Goal: Task Accomplishment & Management: Use online tool/utility

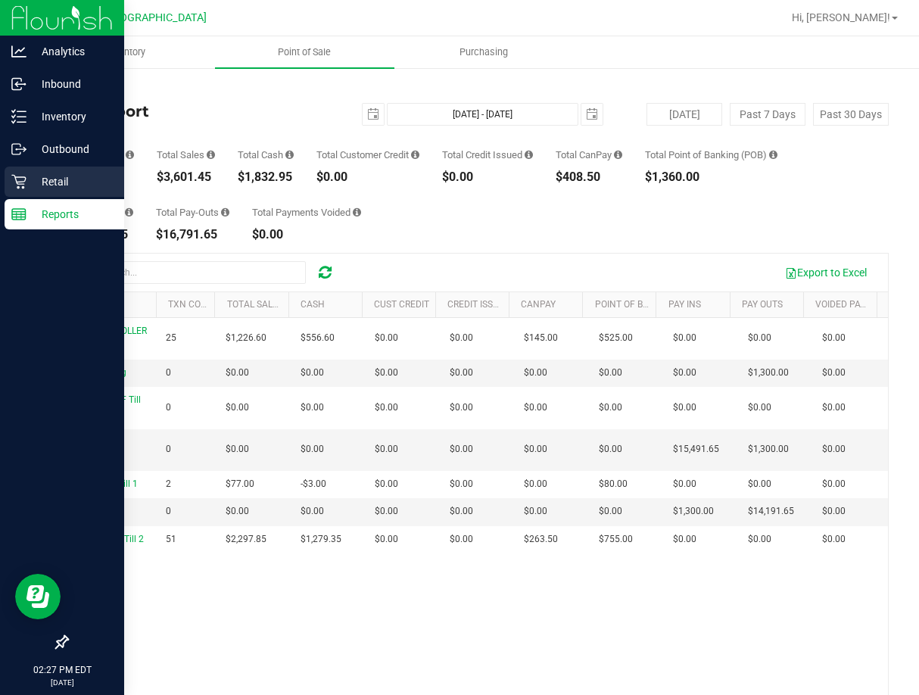
click at [13, 189] on div "Retail" at bounding box center [65, 182] width 120 height 30
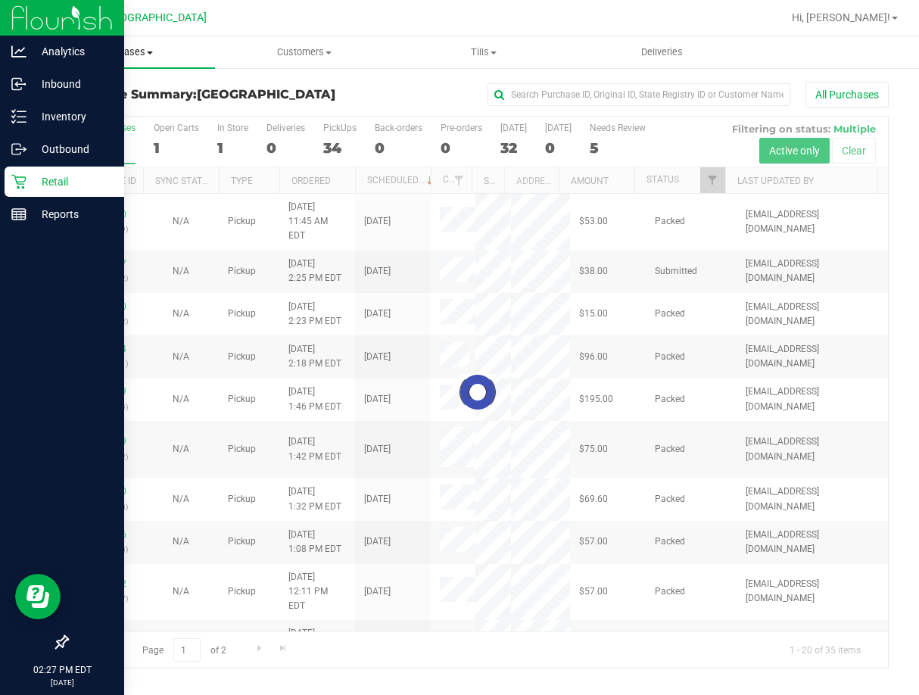
click at [142, 58] on span "Purchases" at bounding box center [125, 52] width 179 height 14
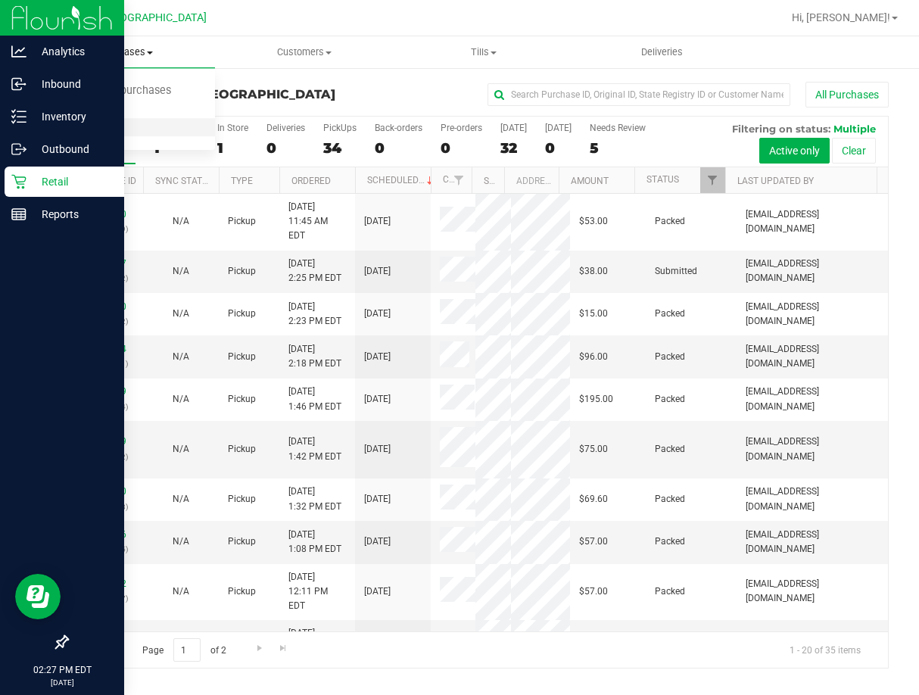
click at [111, 119] on li "All purchases" at bounding box center [125, 128] width 179 height 18
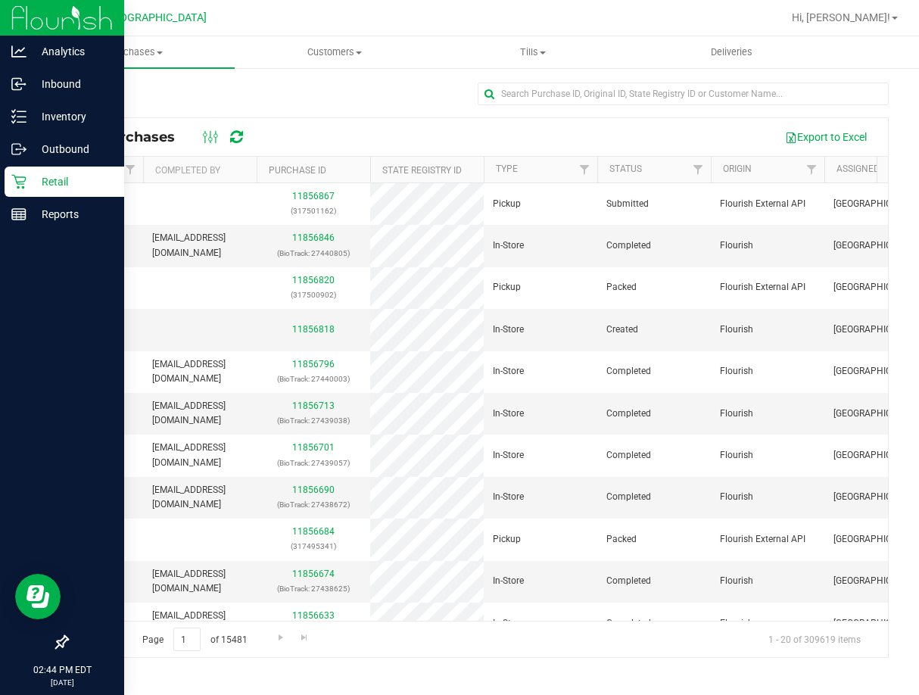
click at [27, 180] on p "Retail" at bounding box center [71, 182] width 91 height 18
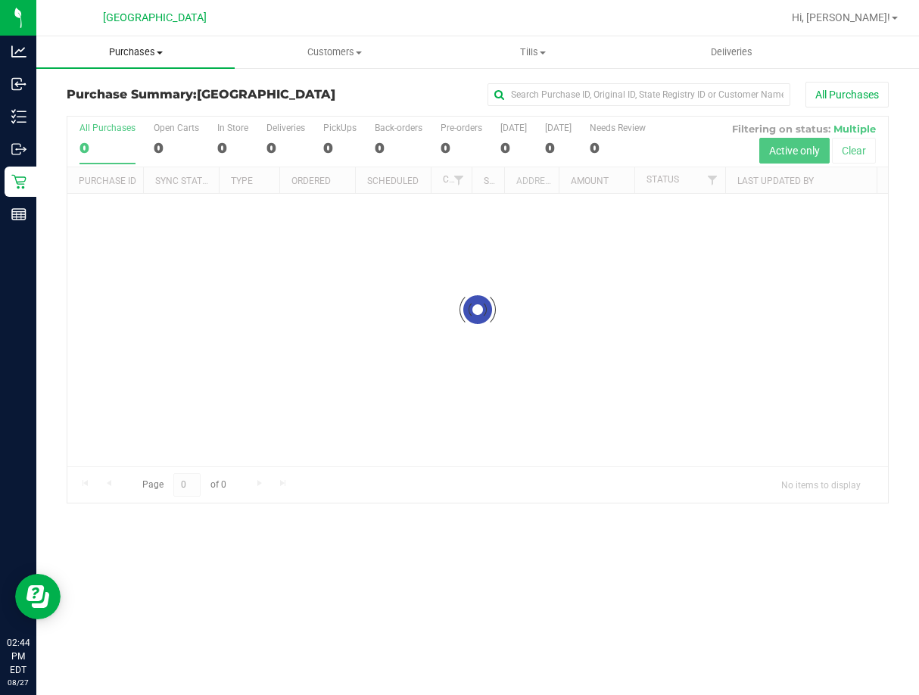
click at [144, 53] on span "Purchases" at bounding box center [135, 52] width 198 height 14
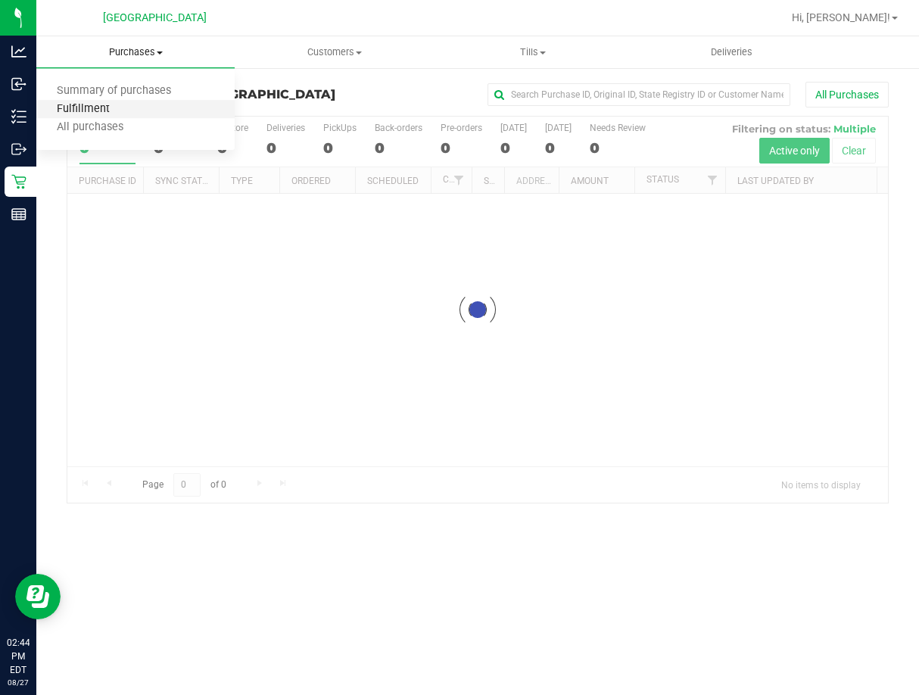
click at [107, 111] on span "Fulfillment" at bounding box center [83, 109] width 94 height 13
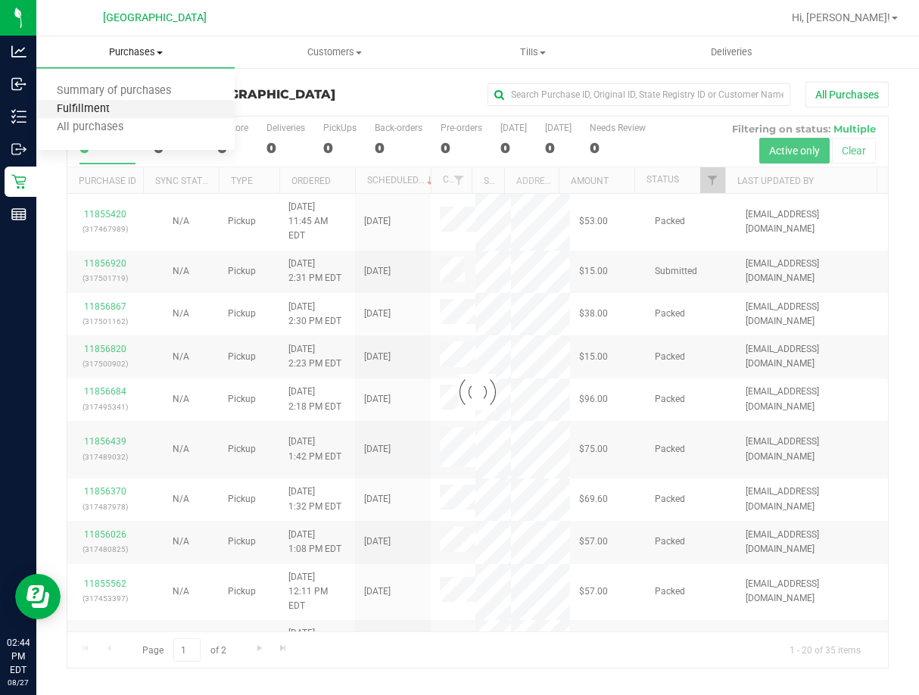
click at [107, 111] on span "Fulfillment" at bounding box center [83, 109] width 94 height 13
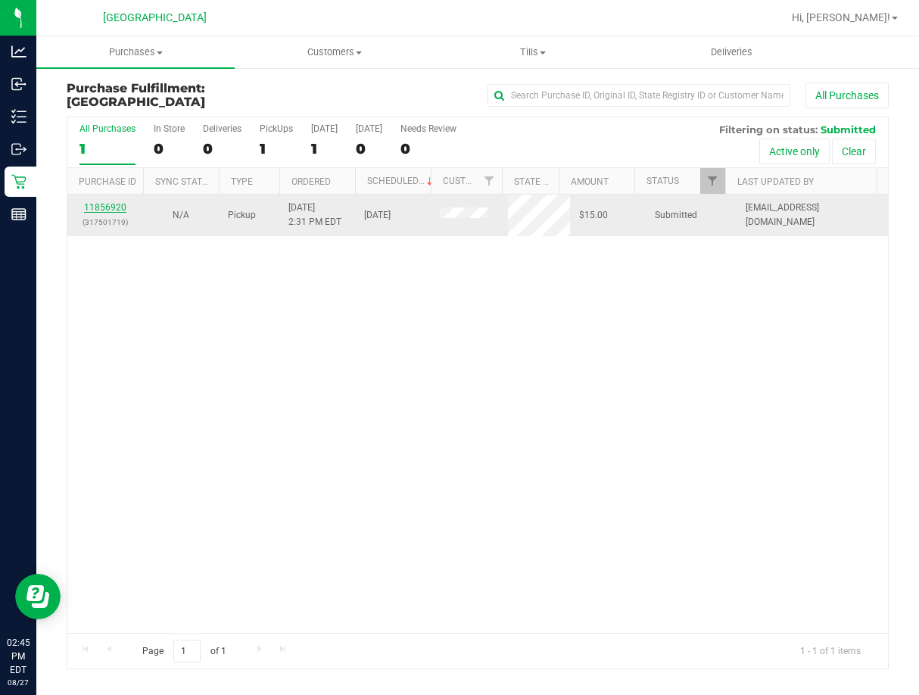
click at [102, 207] on link "11856920" at bounding box center [105, 207] width 42 height 11
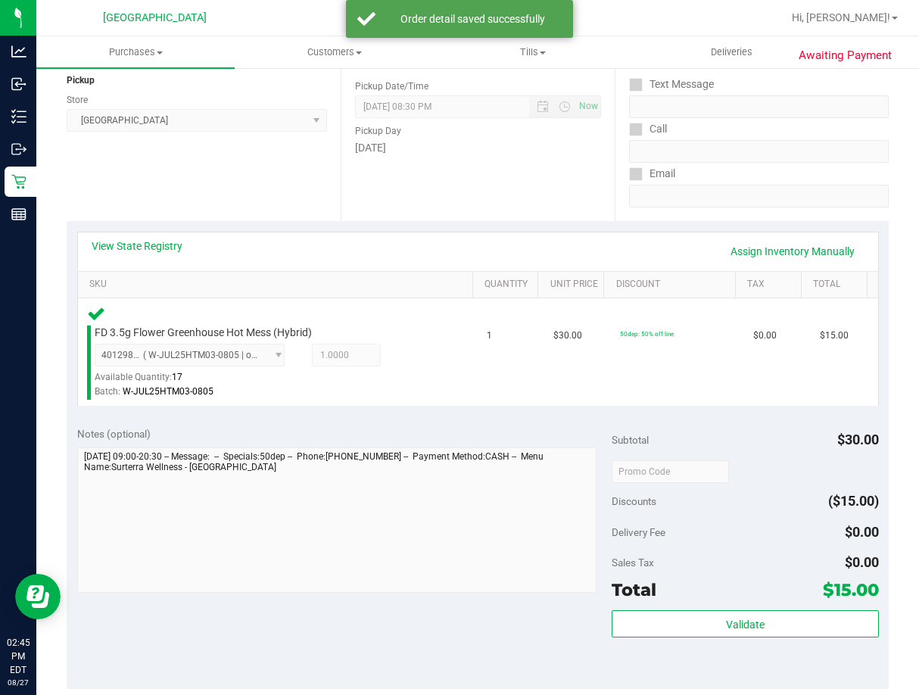
scroll to position [303, 0]
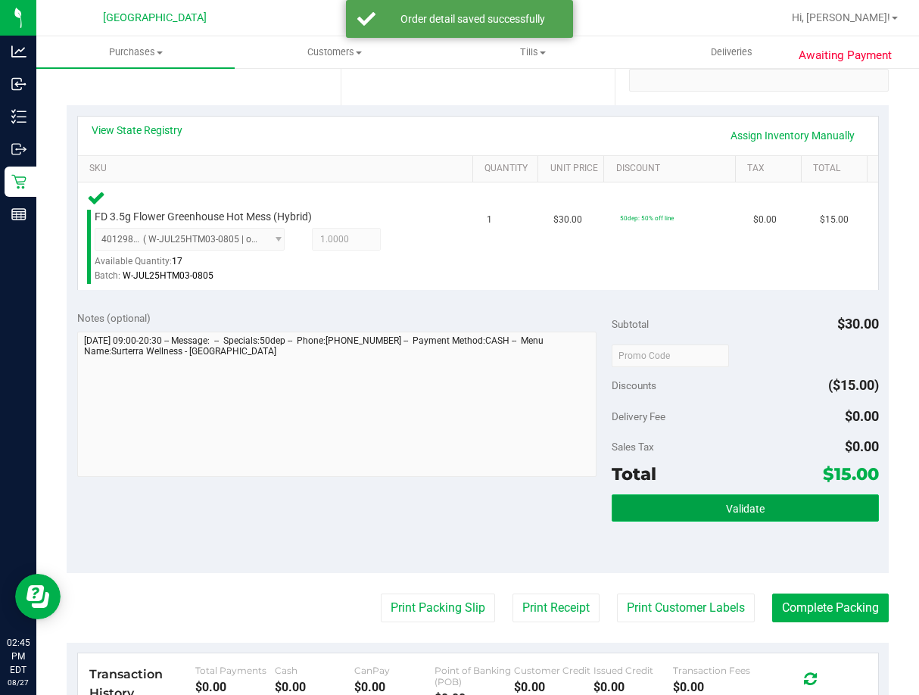
click at [796, 505] on button "Validate" at bounding box center [745, 507] width 267 height 27
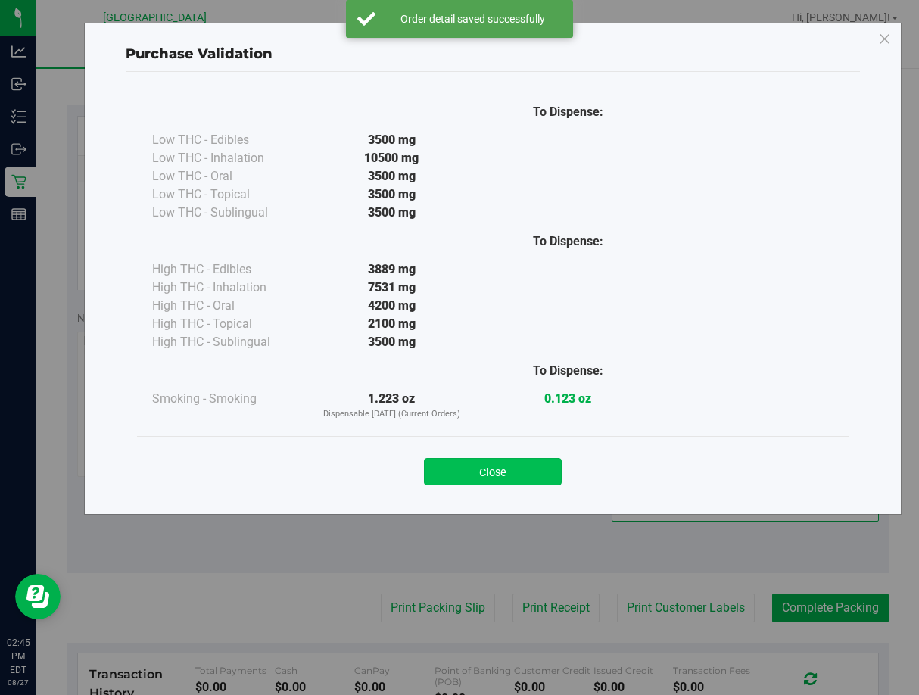
click at [522, 469] on button "Close" at bounding box center [493, 471] width 138 height 27
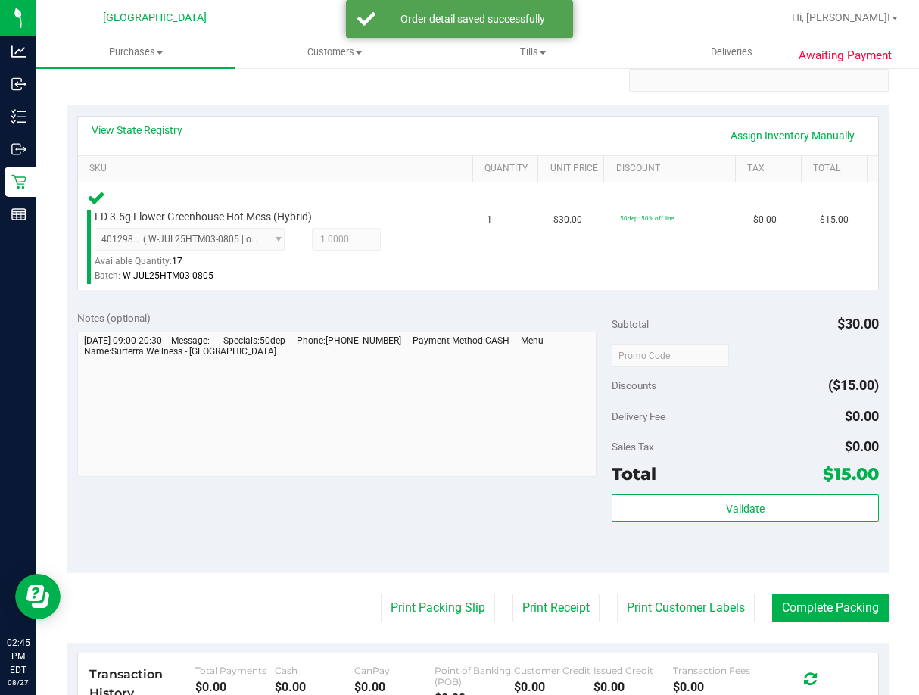
click at [440, 590] on purchase-details "Back Edit Purchase Cancel Purchase View Profile # 11856920 BioTrack ID: - Submi…" at bounding box center [478, 352] width 822 height 1147
click at [445, 605] on button "Print Packing Slip" at bounding box center [438, 607] width 114 height 29
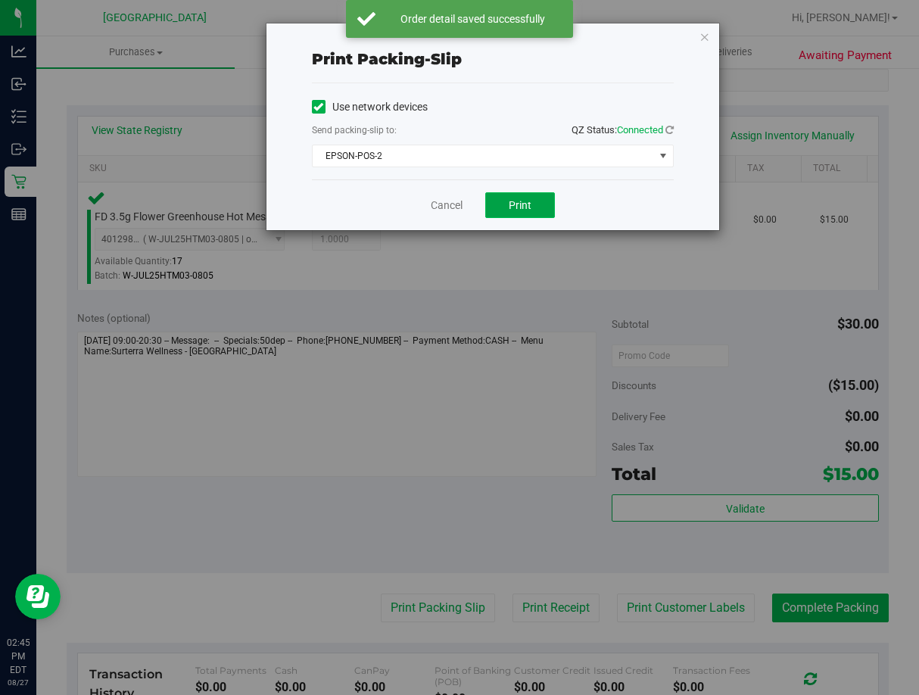
click at [512, 204] on span "Print" at bounding box center [520, 205] width 23 height 12
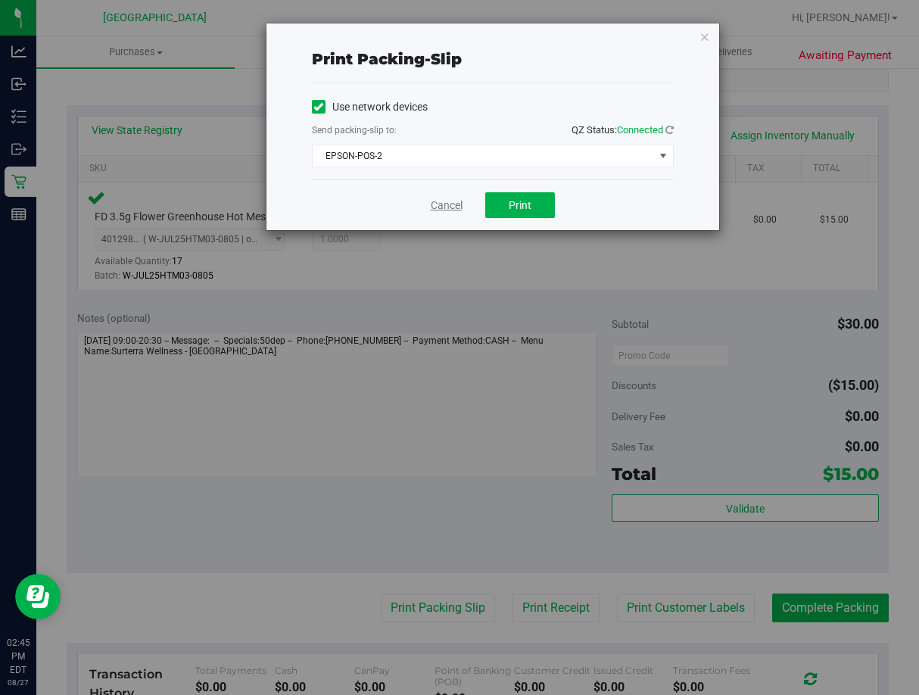
click at [447, 205] on link "Cancel" at bounding box center [447, 206] width 32 height 16
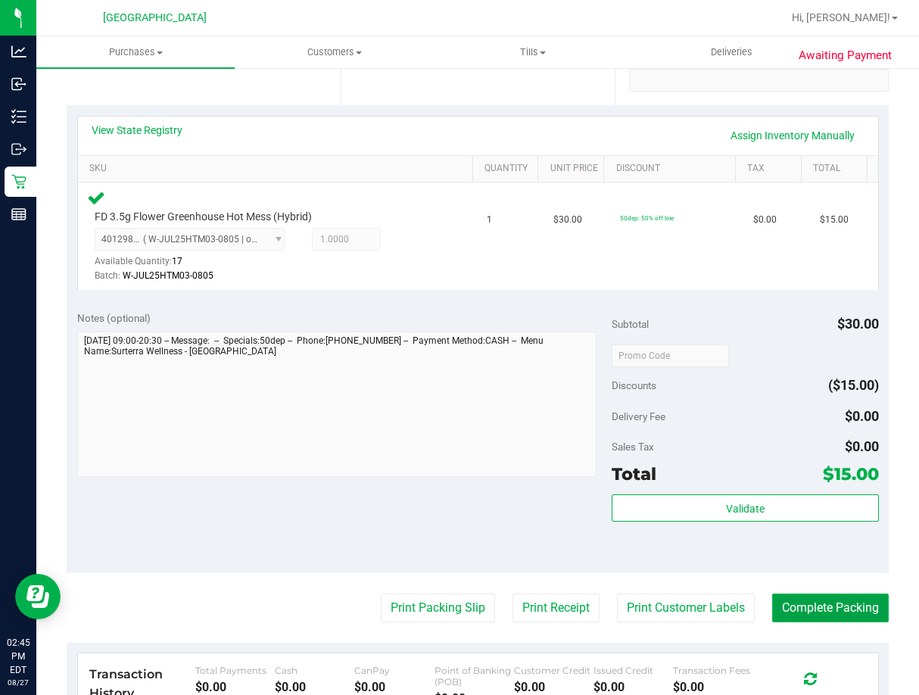
click at [842, 610] on button "Complete Packing" at bounding box center [830, 607] width 117 height 29
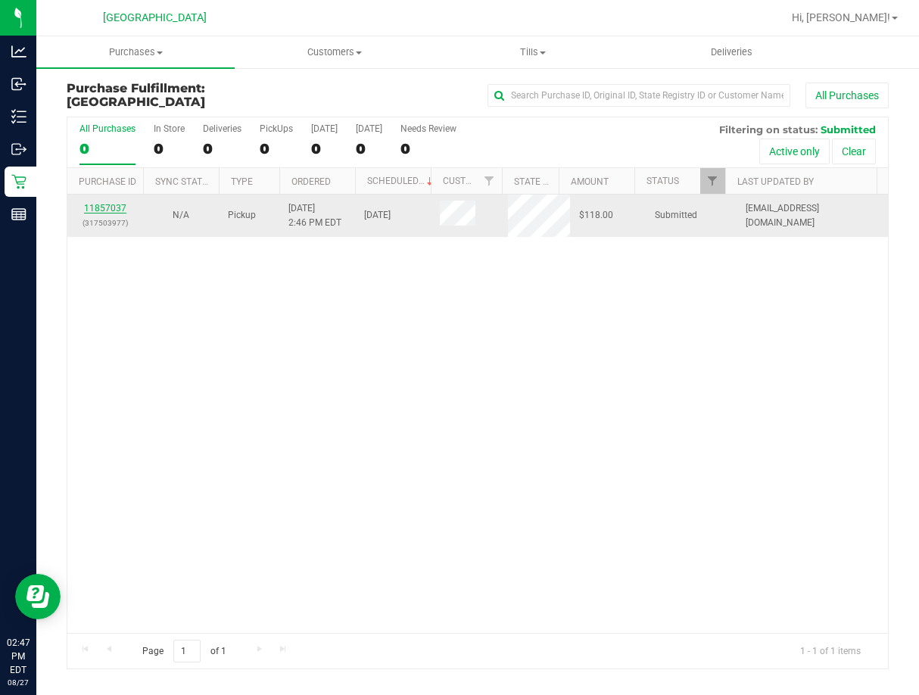
click at [121, 204] on link "11857037" at bounding box center [105, 208] width 42 height 11
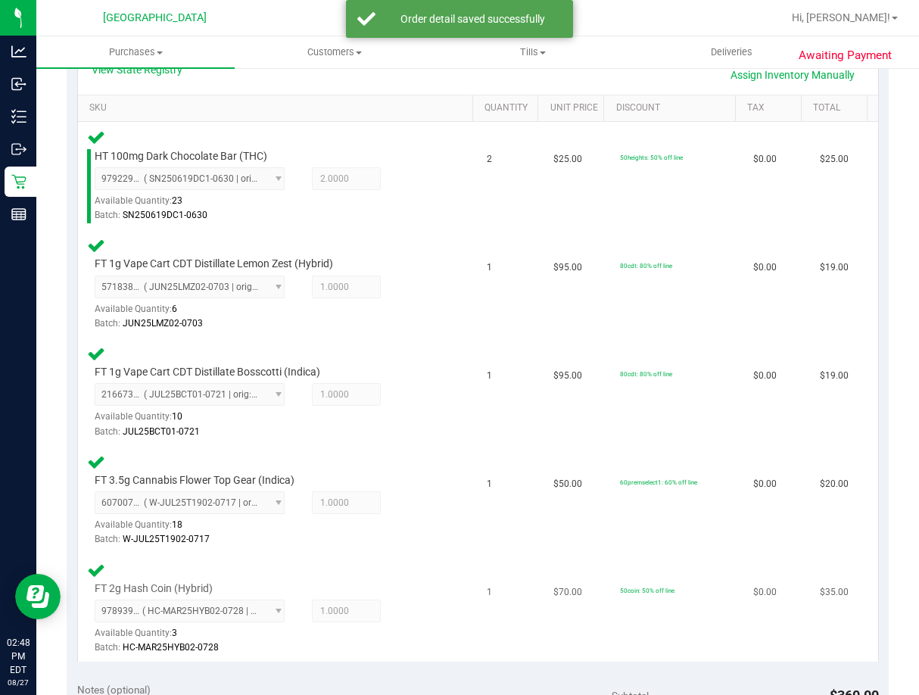
scroll to position [606, 0]
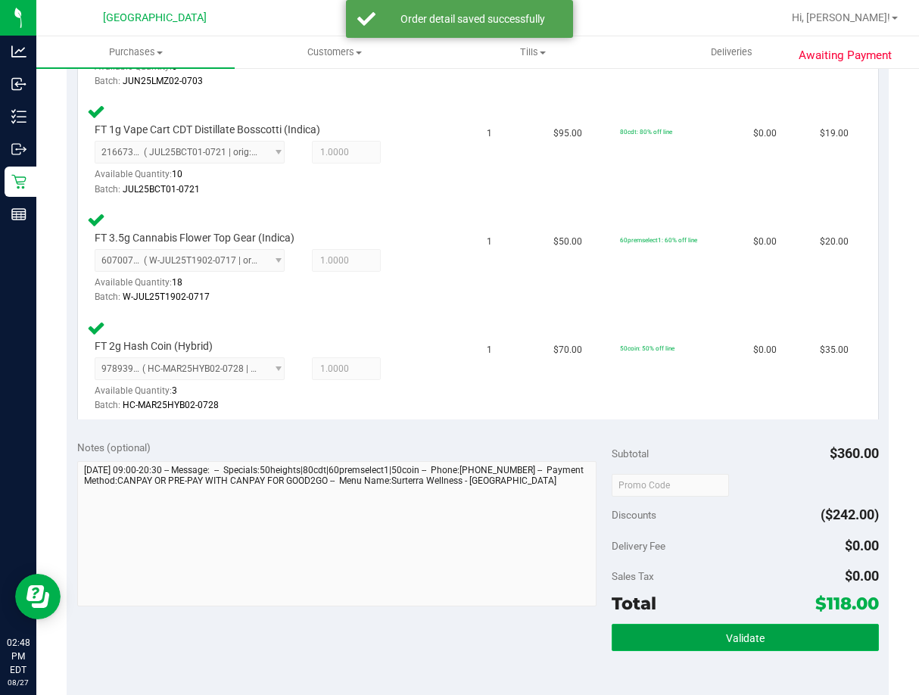
click at [706, 626] on button "Validate" at bounding box center [745, 637] width 267 height 27
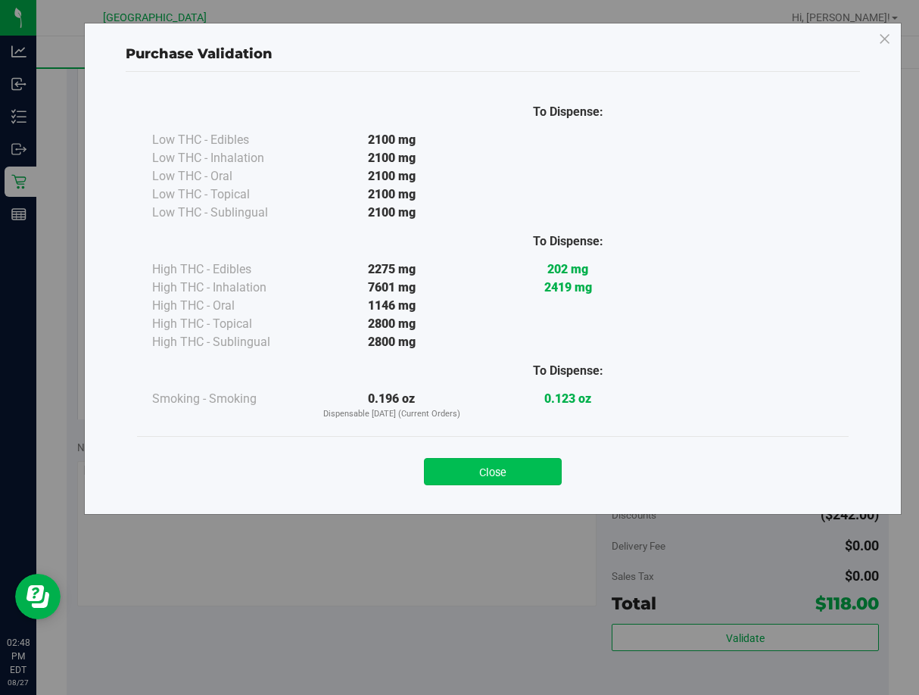
click at [548, 474] on button "Close" at bounding box center [493, 471] width 138 height 27
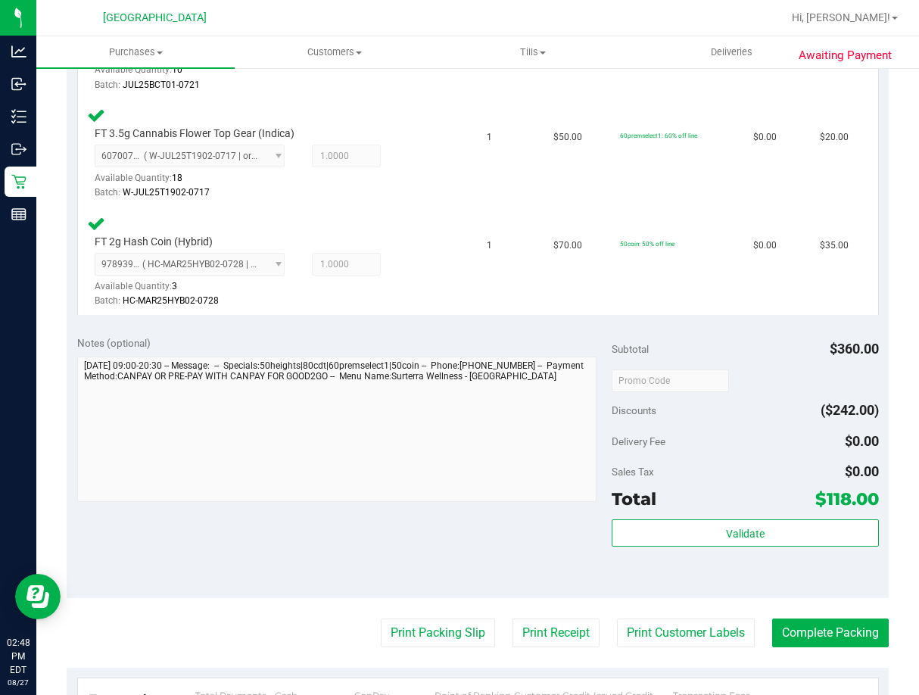
scroll to position [833, 0]
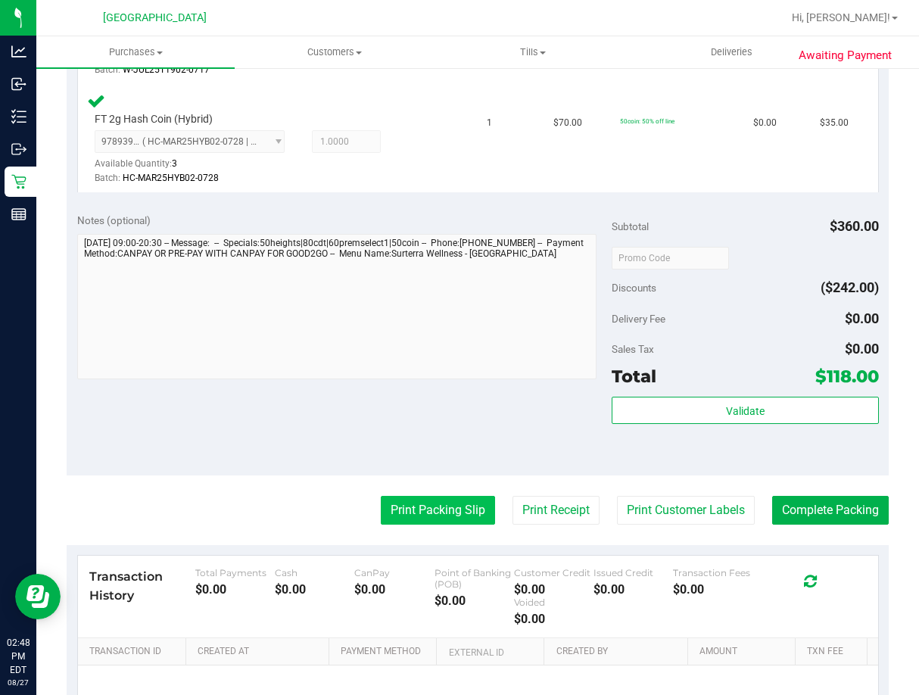
click at [405, 520] on button "Print Packing Slip" at bounding box center [438, 510] width 114 height 29
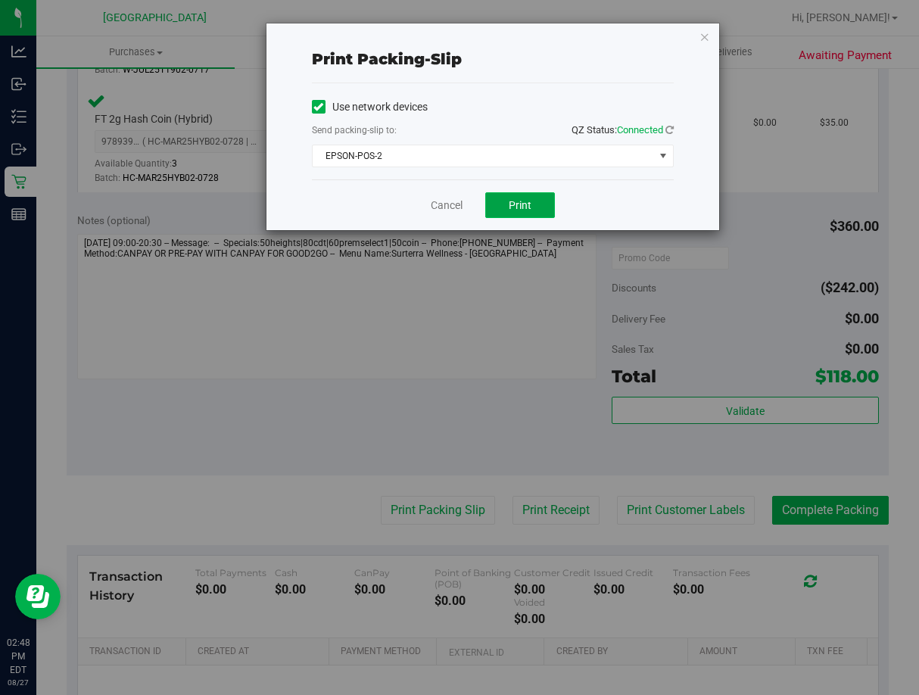
click at [510, 207] on span "Print" at bounding box center [520, 205] width 23 height 12
click at [450, 210] on link "Cancel" at bounding box center [447, 206] width 32 height 16
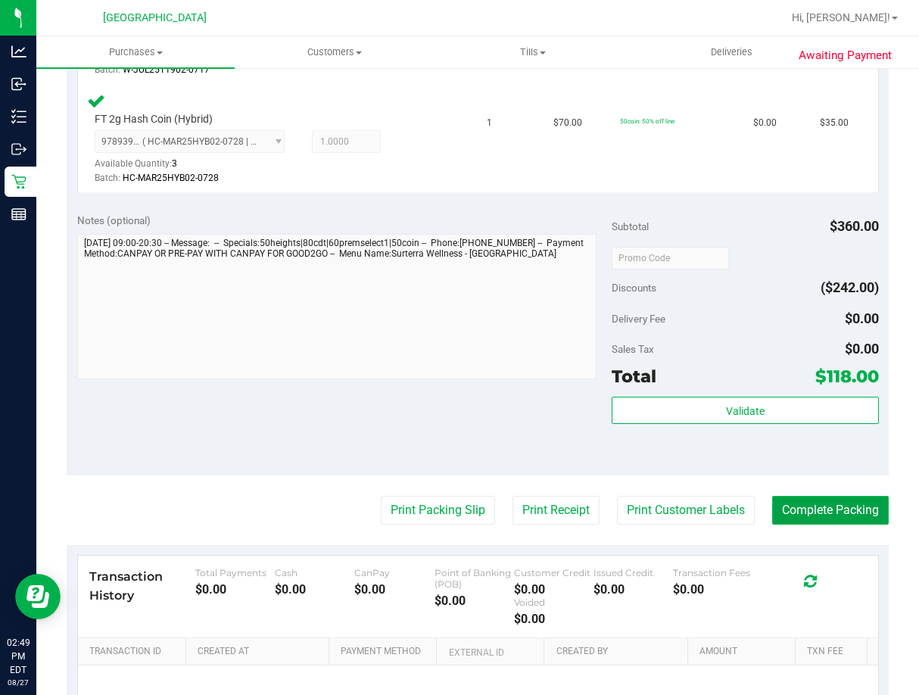
click at [791, 522] on button "Complete Packing" at bounding box center [830, 510] width 117 height 29
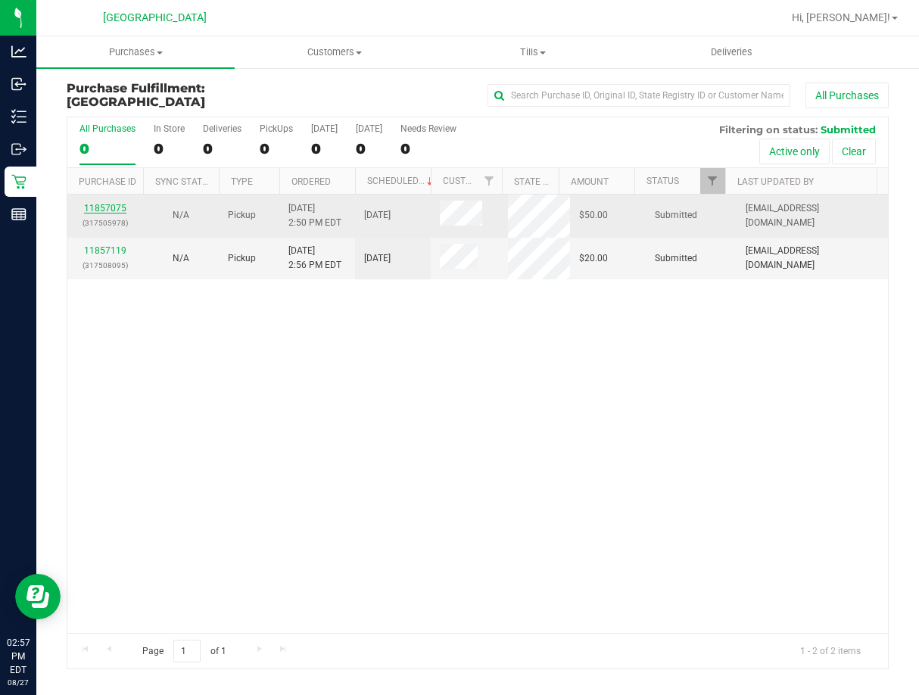
click at [123, 205] on link "11857075" at bounding box center [105, 208] width 42 height 11
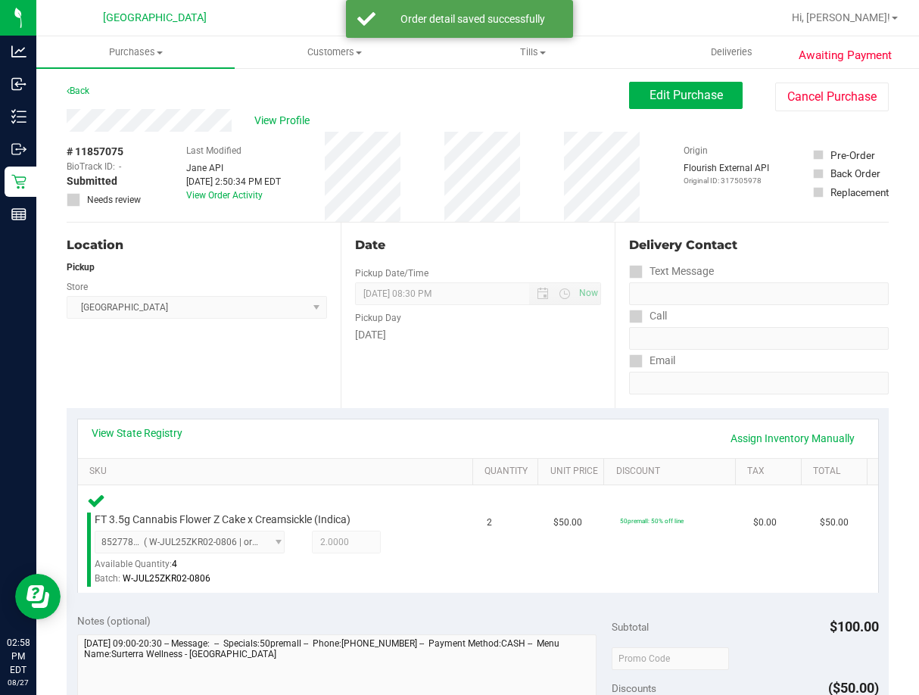
scroll to position [303, 0]
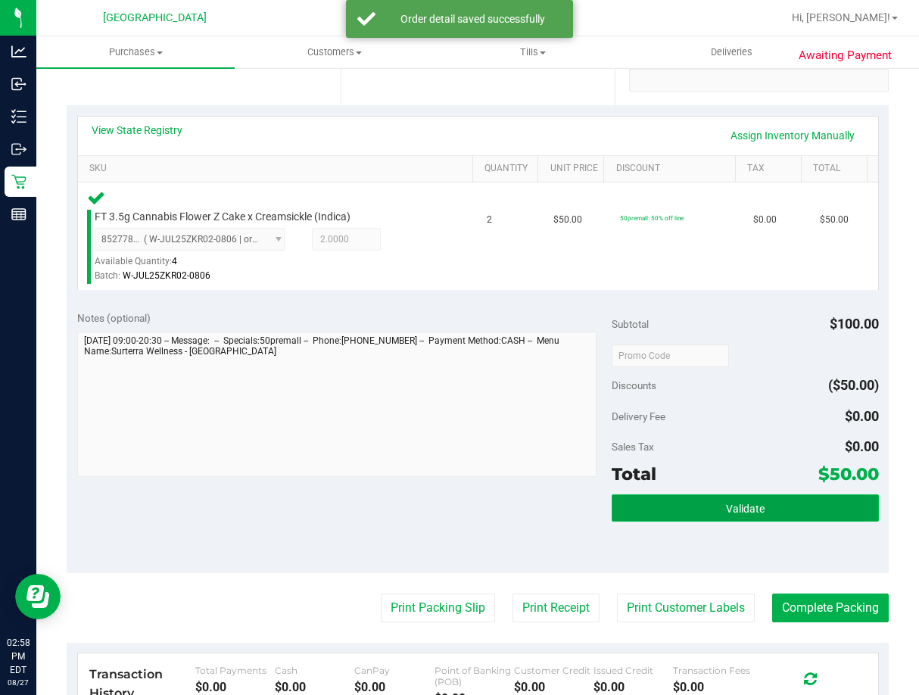
click at [729, 508] on span "Validate" at bounding box center [745, 509] width 39 height 12
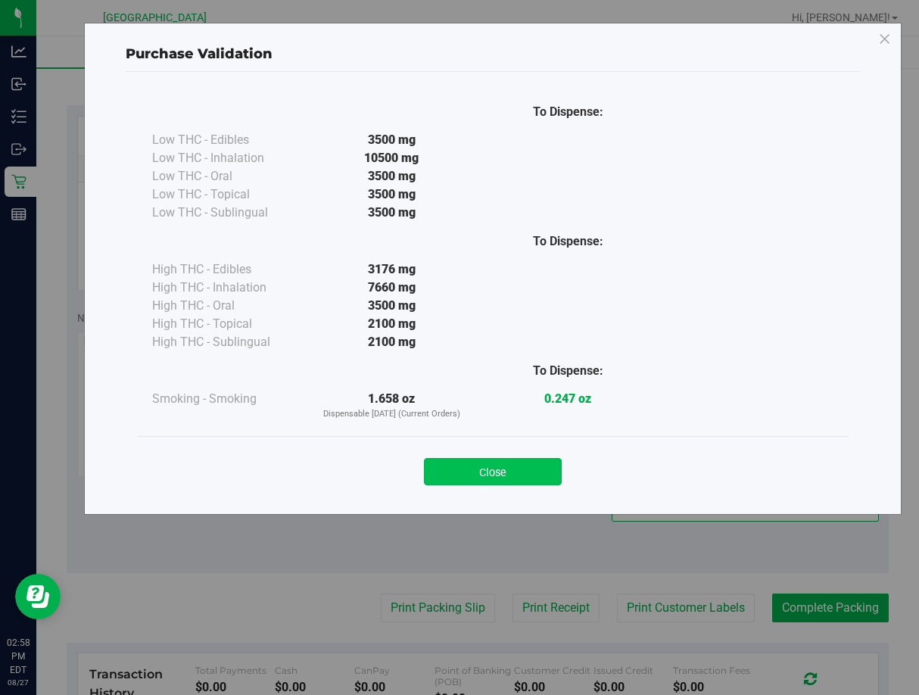
click at [525, 469] on button "Close" at bounding box center [493, 471] width 138 height 27
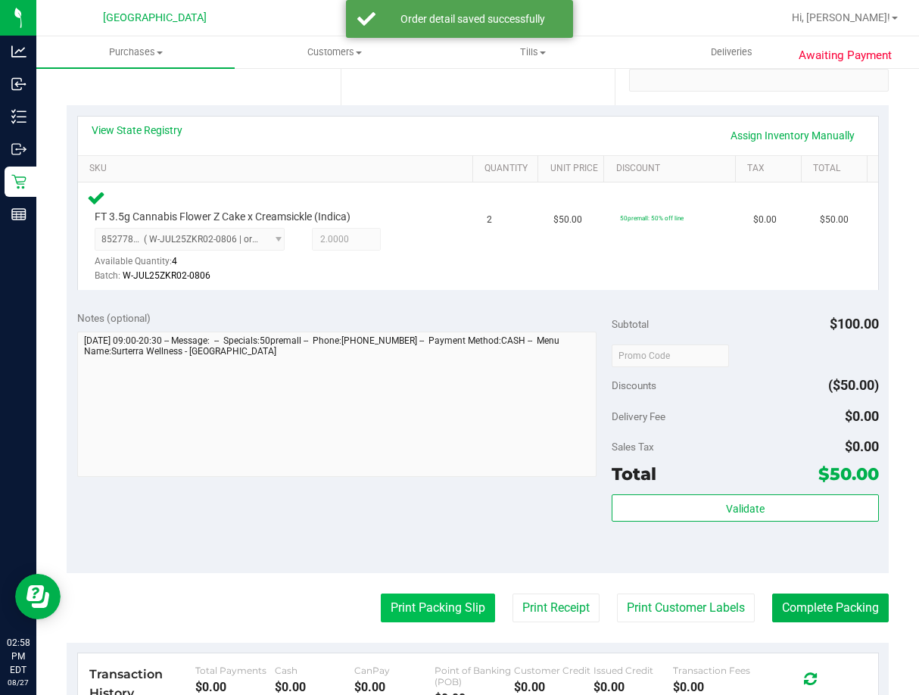
click at [411, 618] on button "Print Packing Slip" at bounding box center [438, 607] width 114 height 29
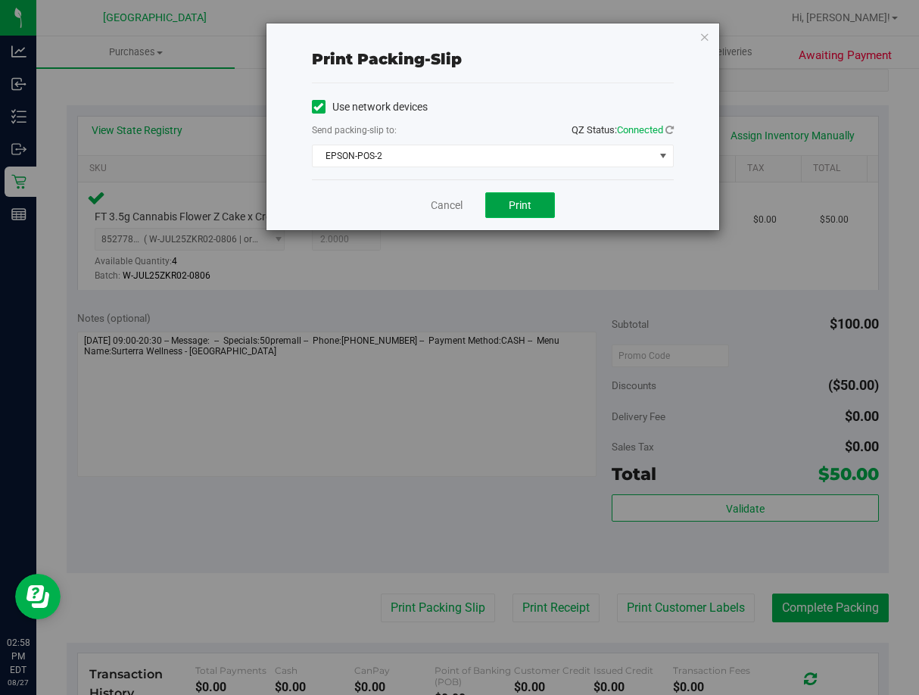
click at [515, 206] on span "Print" at bounding box center [520, 205] width 23 height 12
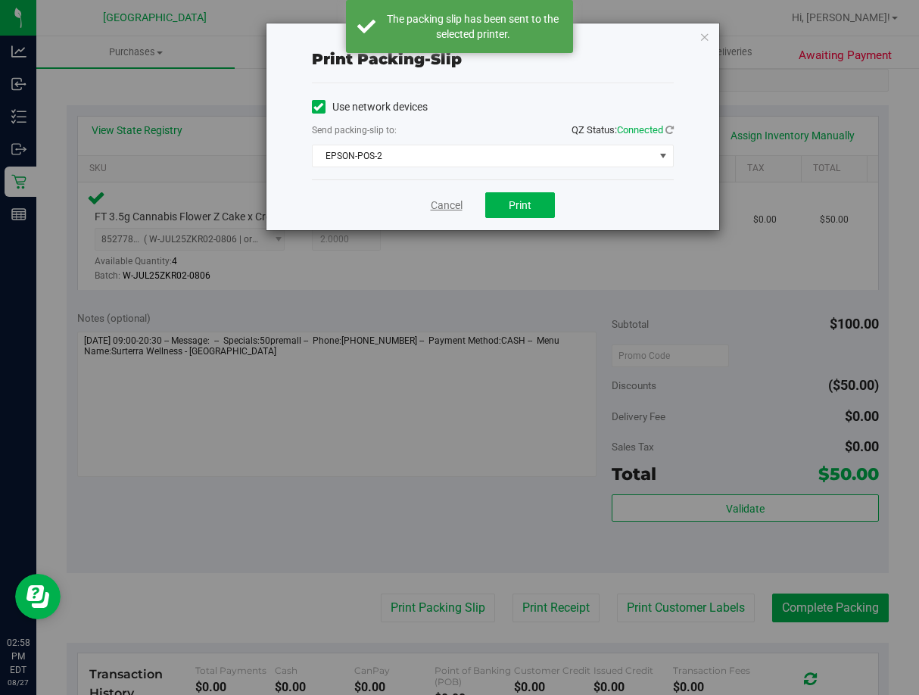
click at [455, 203] on link "Cancel" at bounding box center [447, 206] width 32 height 16
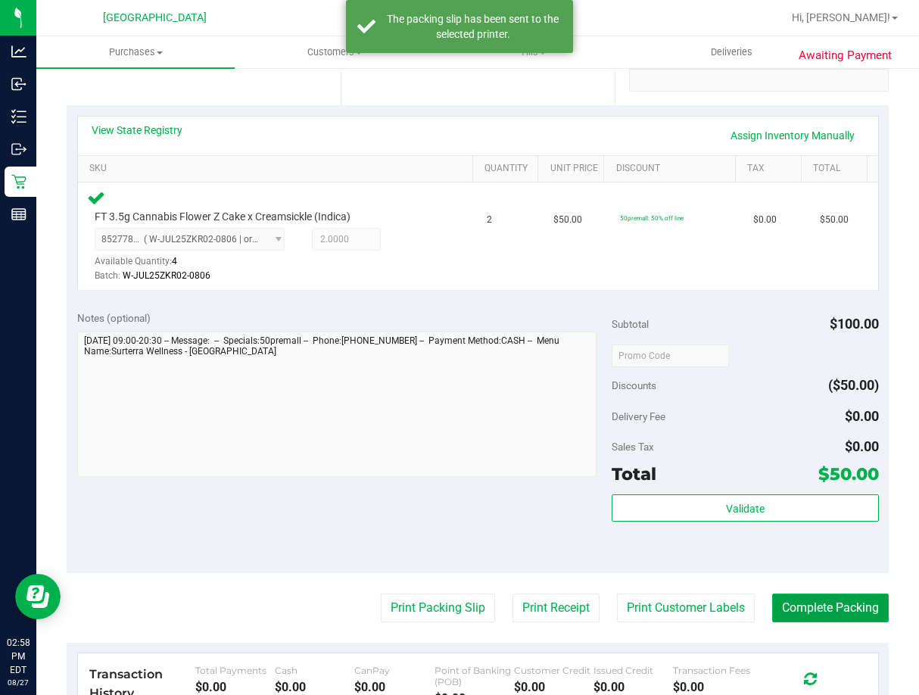
click at [787, 604] on button "Complete Packing" at bounding box center [830, 607] width 117 height 29
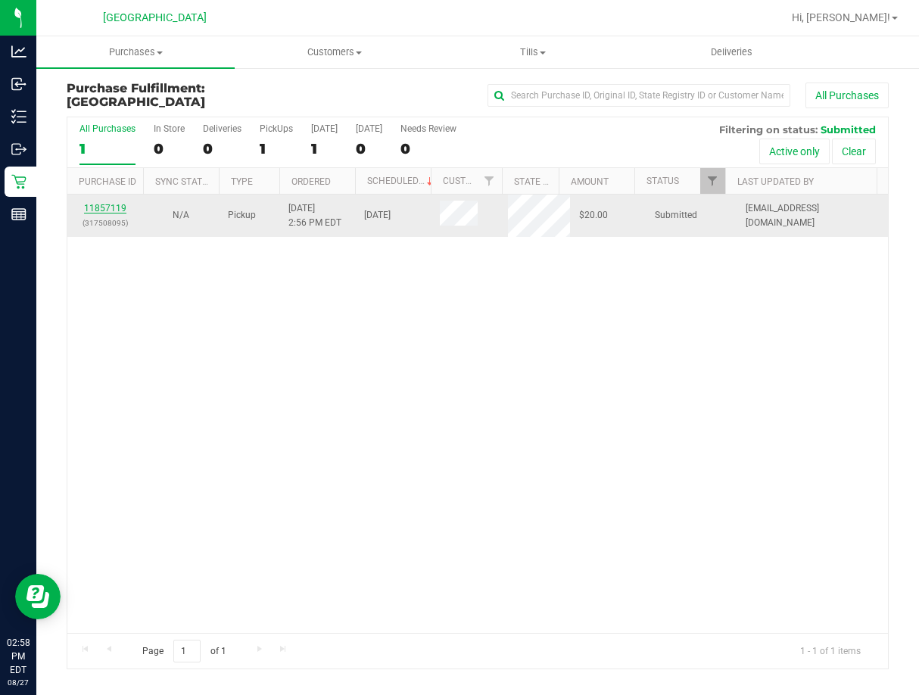
click at [96, 211] on link "11857119" at bounding box center [105, 208] width 42 height 11
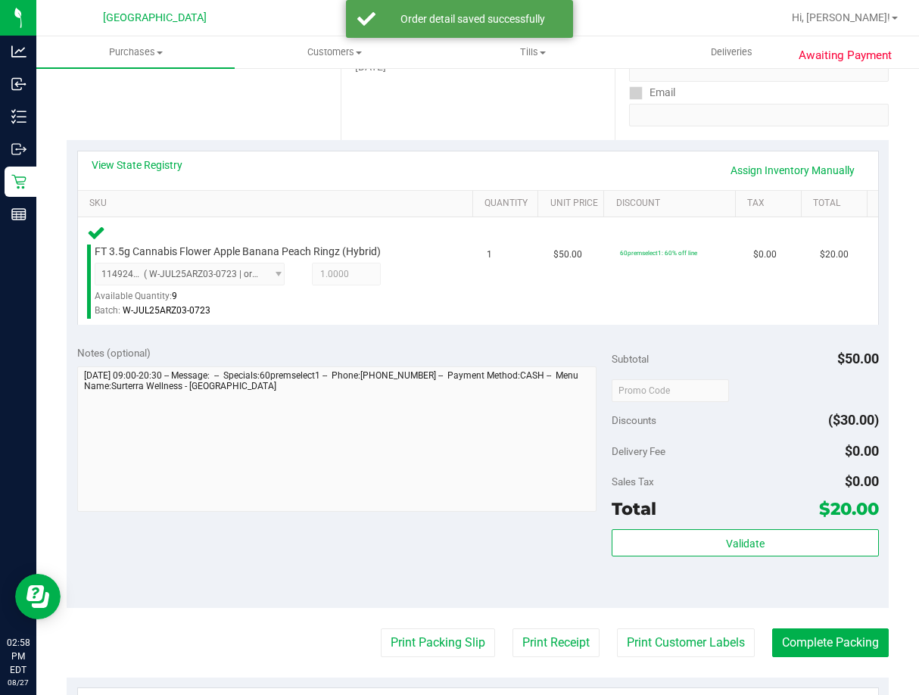
scroll to position [378, 0]
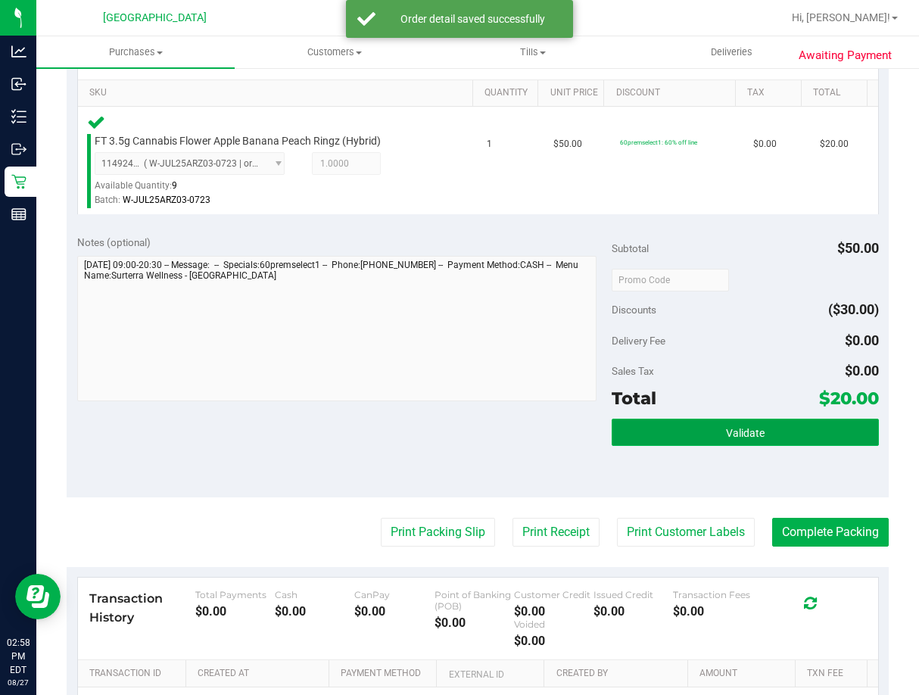
click at [721, 441] on button "Validate" at bounding box center [745, 432] width 267 height 27
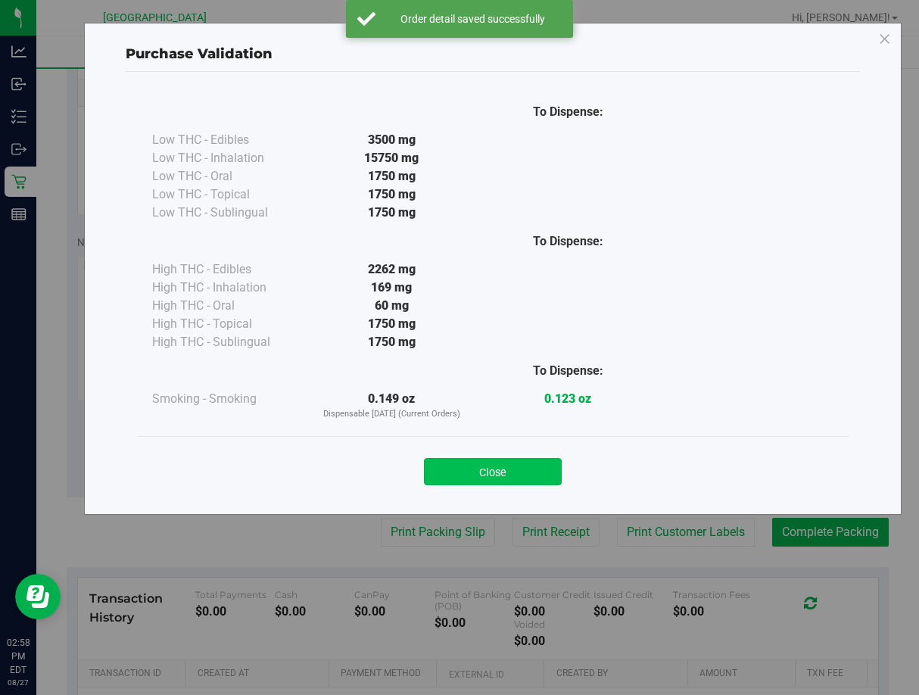
click at [545, 466] on button "Close" at bounding box center [493, 471] width 138 height 27
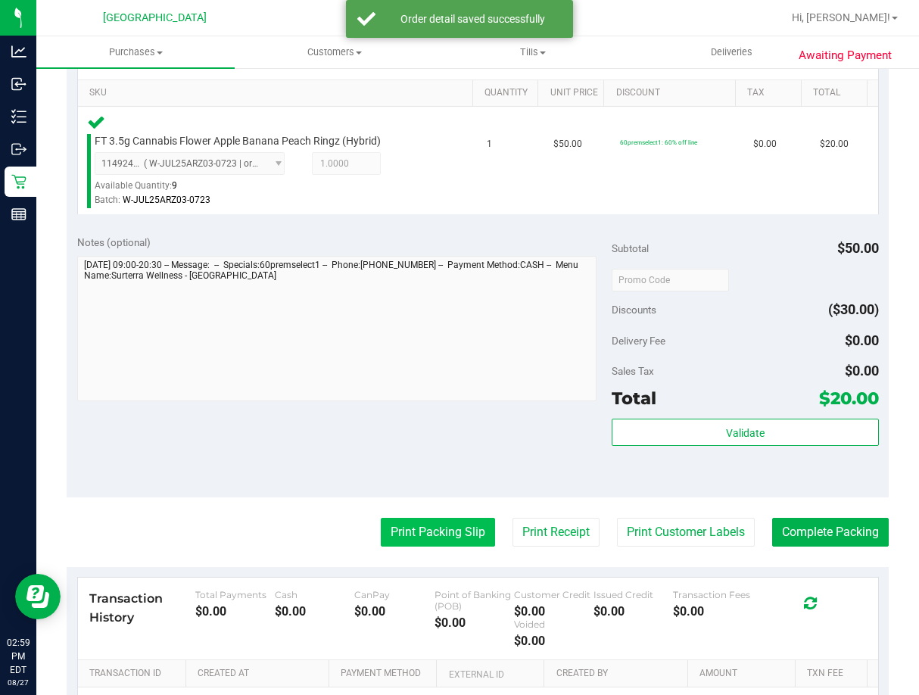
click at [463, 526] on button "Print Packing Slip" at bounding box center [438, 532] width 114 height 29
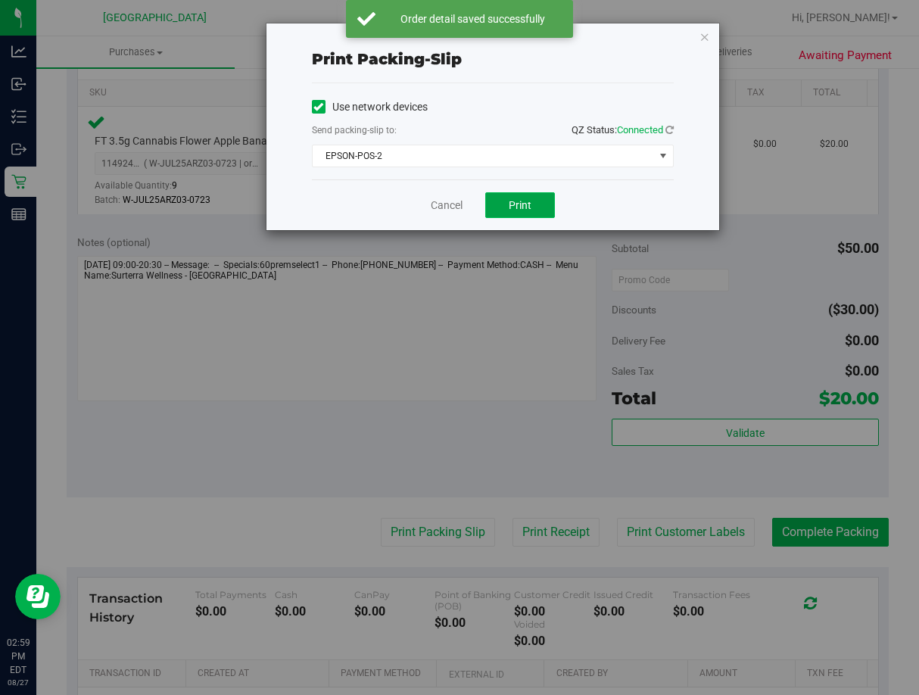
click at [522, 208] on span "Print" at bounding box center [520, 205] width 23 height 12
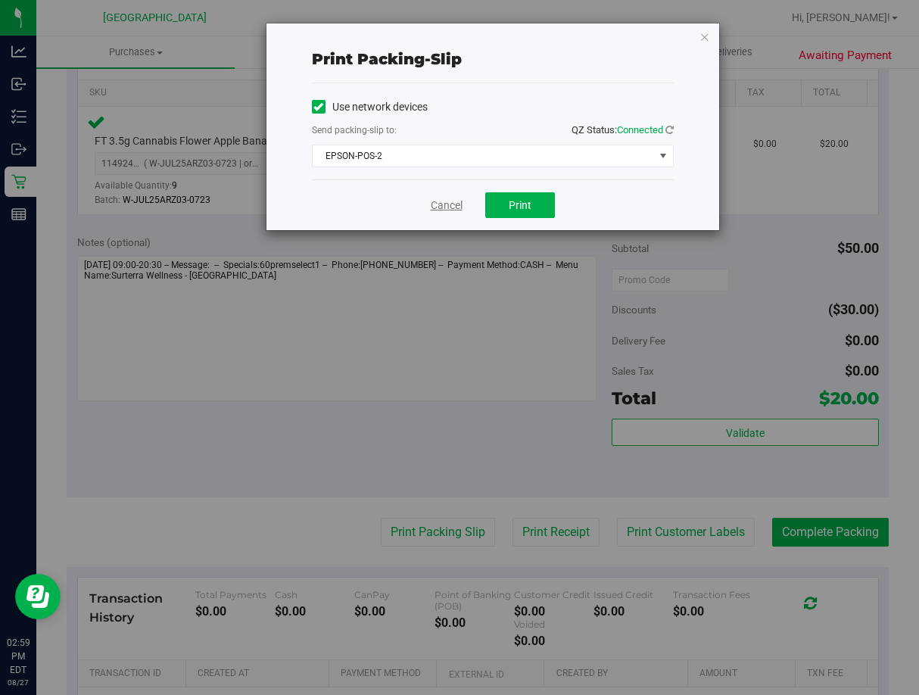
click at [452, 209] on link "Cancel" at bounding box center [447, 206] width 32 height 16
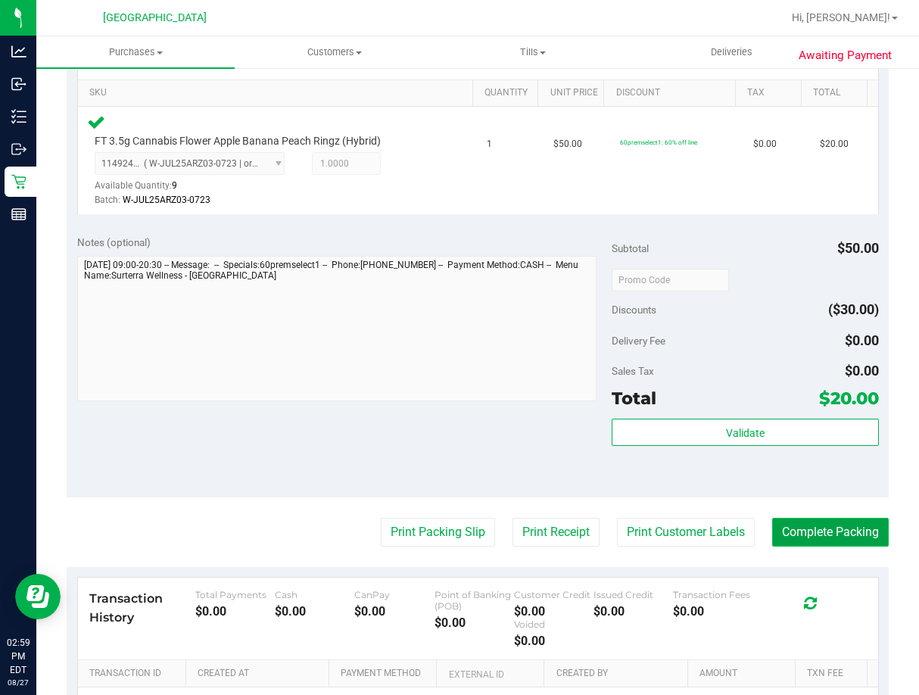
click at [828, 528] on button "Complete Packing" at bounding box center [830, 532] width 117 height 29
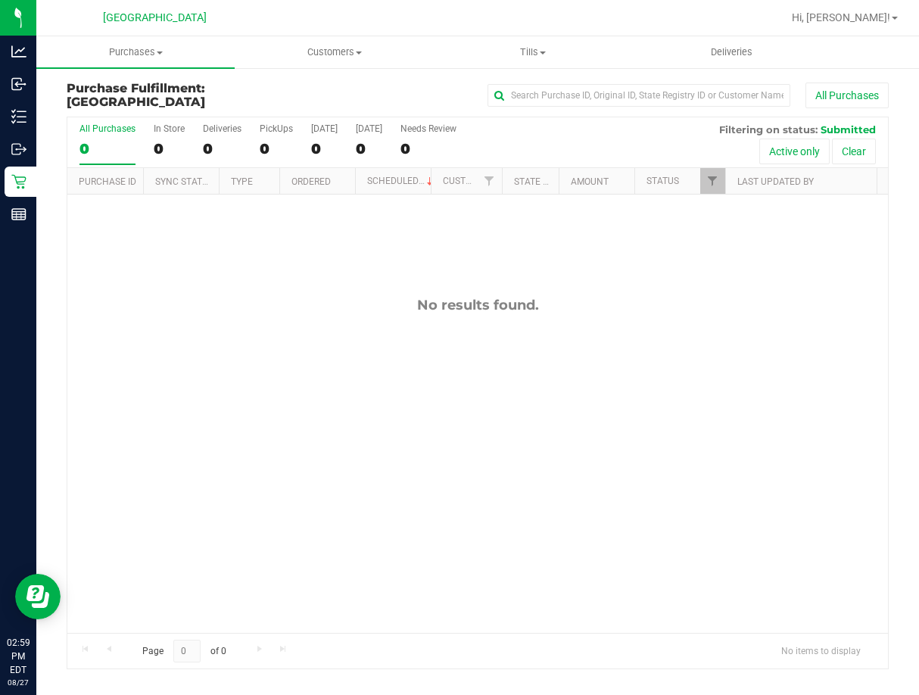
click at [745, 466] on div "No results found." at bounding box center [477, 465] width 821 height 540
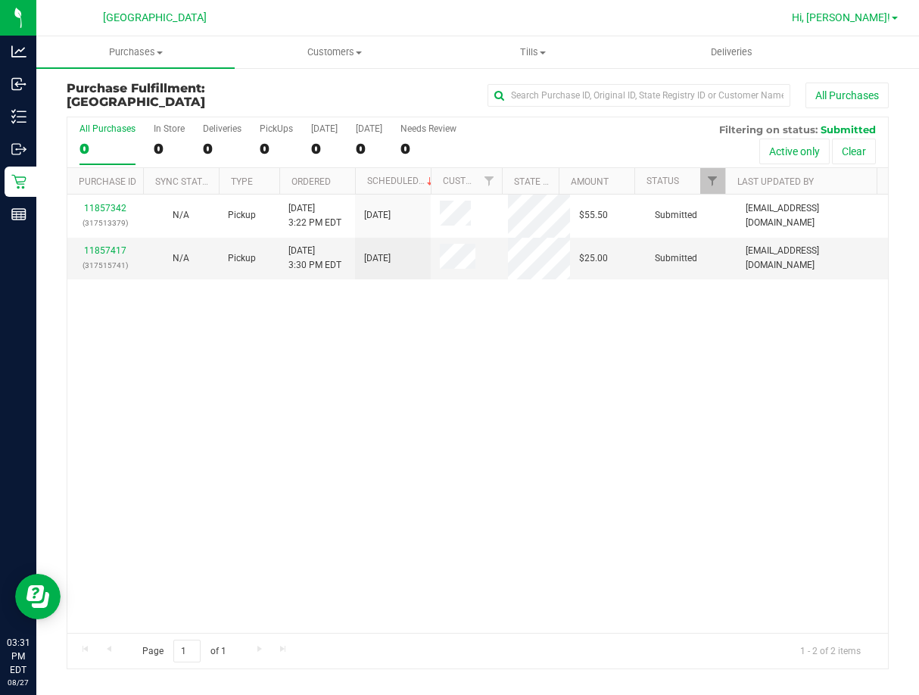
click at [883, 11] on span "Hi, [PERSON_NAME]!" at bounding box center [841, 17] width 98 height 12
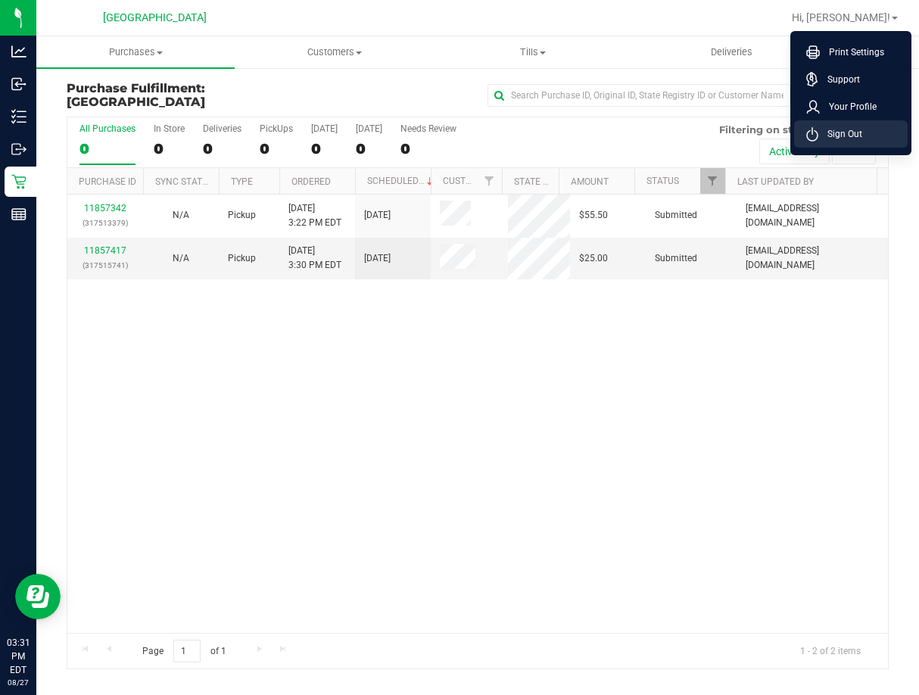
click at [844, 137] on span "Sign Out" at bounding box center [840, 133] width 44 height 15
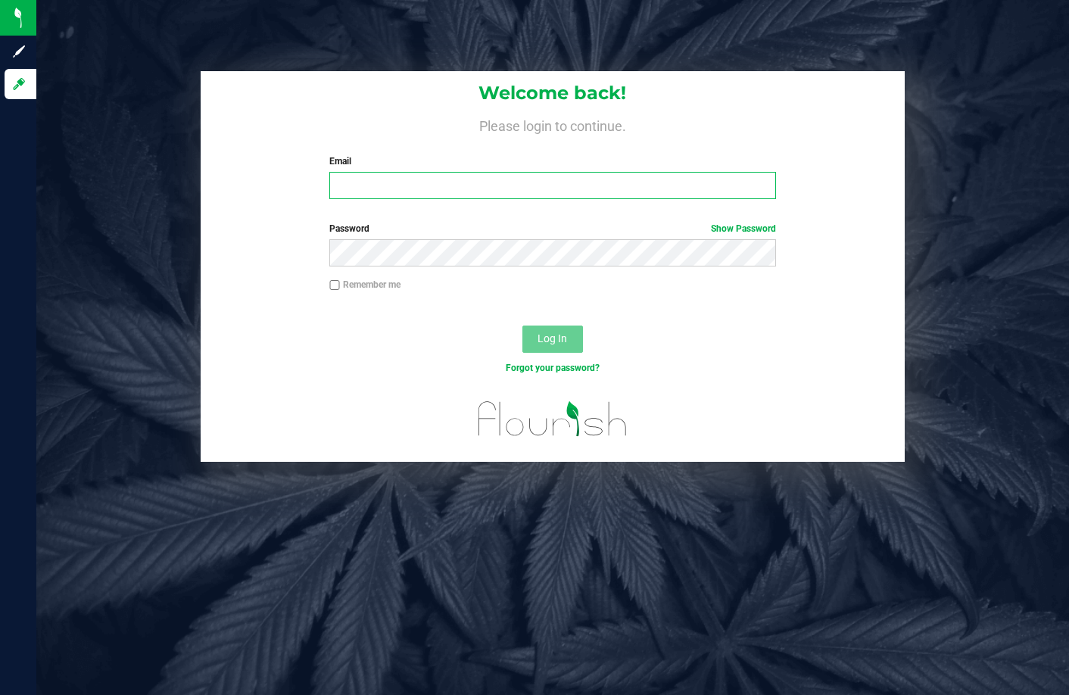
click at [368, 187] on input "Email" at bounding box center [552, 185] width 447 height 27
type input "[EMAIL_ADDRESS][DOMAIN_NAME]"
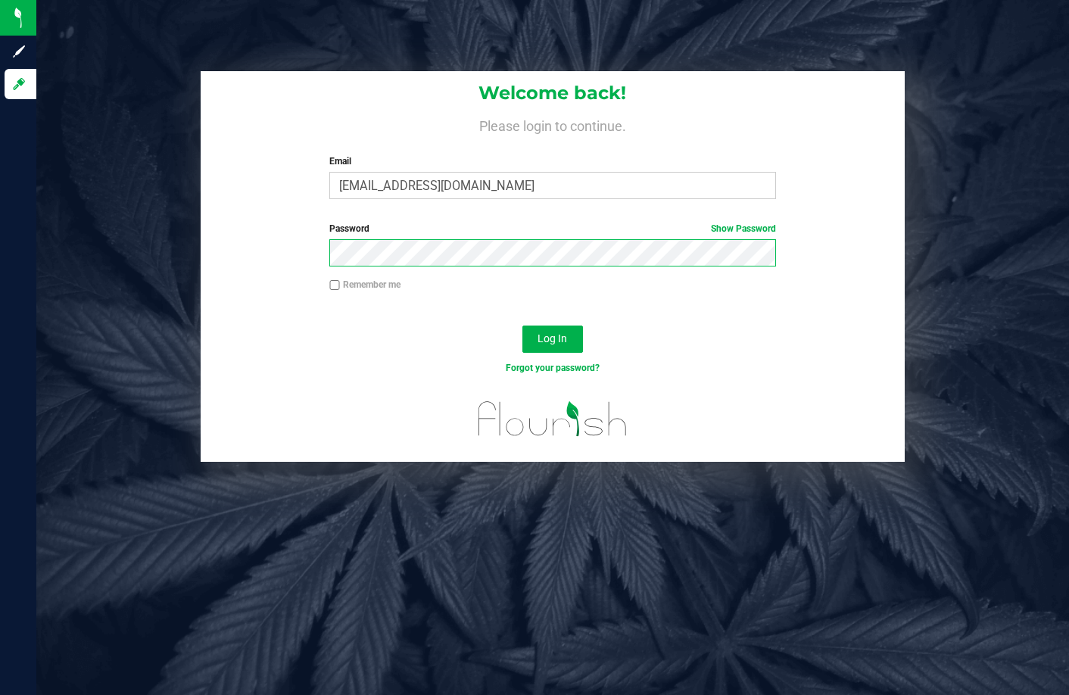
click at [522, 325] on button "Log In" at bounding box center [552, 338] width 61 height 27
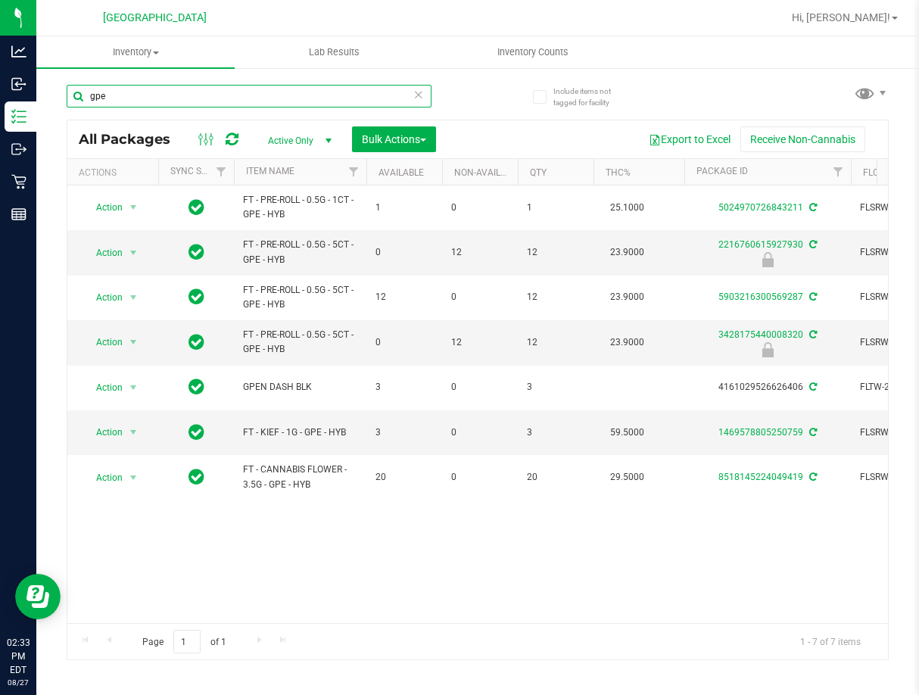
click at [138, 103] on input "gpe" at bounding box center [249, 96] width 365 height 23
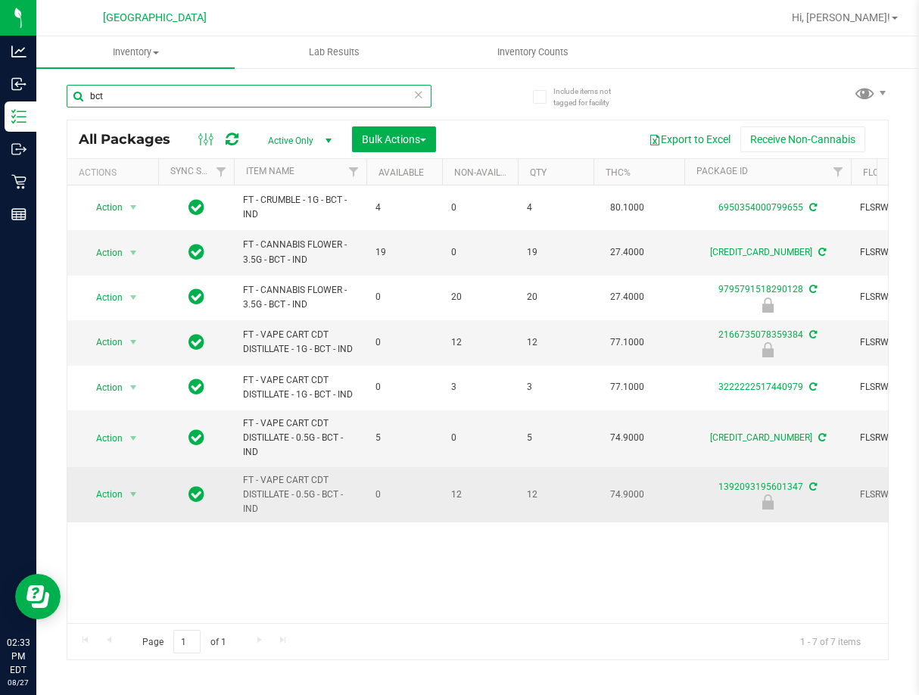
type input "bct"
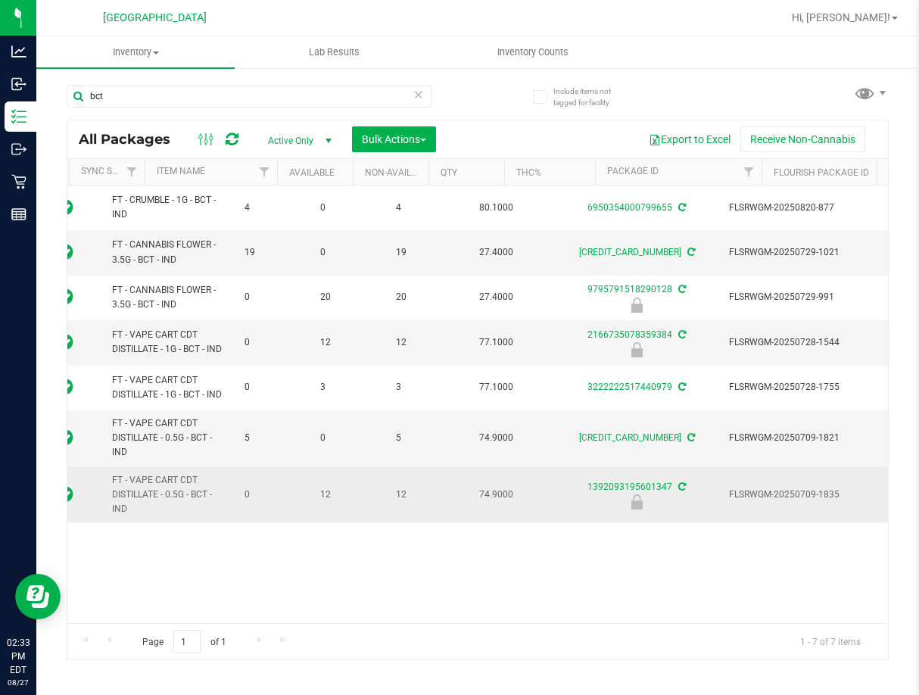
scroll to position [0, 131]
drag, startPoint x: 425, startPoint y: 520, endPoint x: 476, endPoint y: 520, distance: 50.7
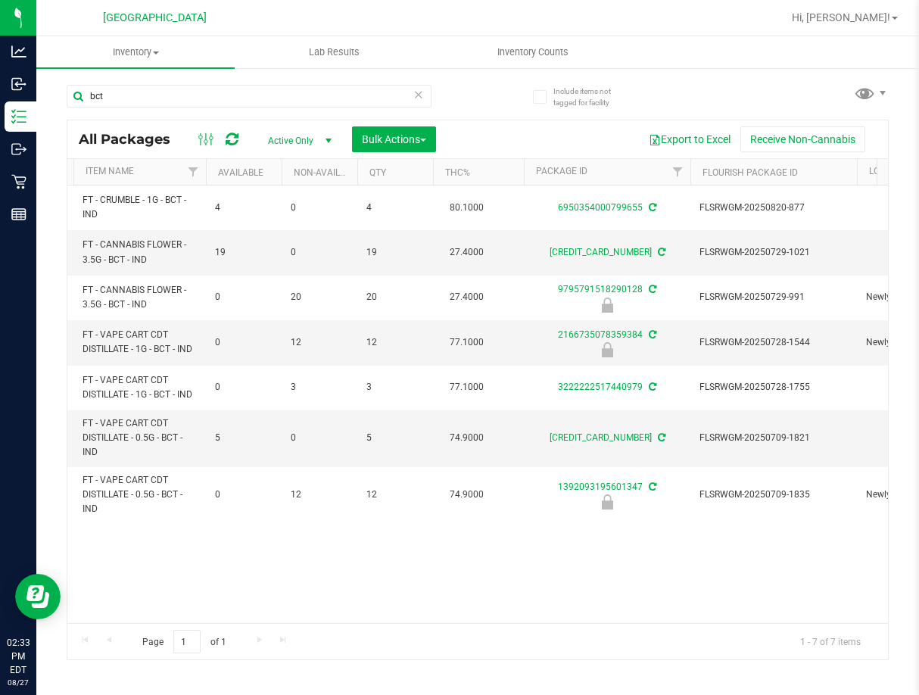
scroll to position [0, 107]
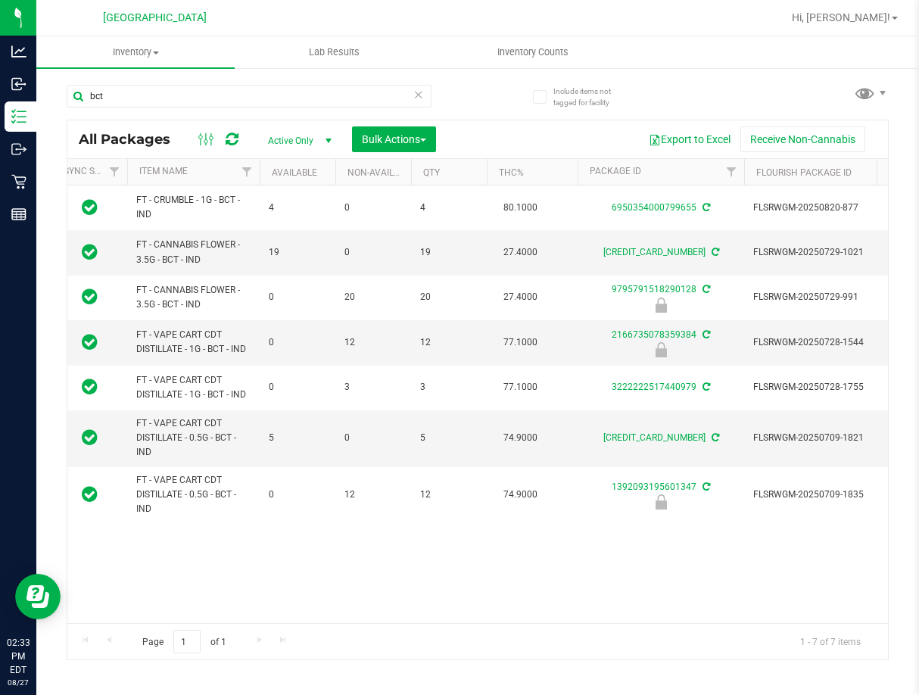
drag, startPoint x: 490, startPoint y: 522, endPoint x: 374, endPoint y: 536, distance: 116.6
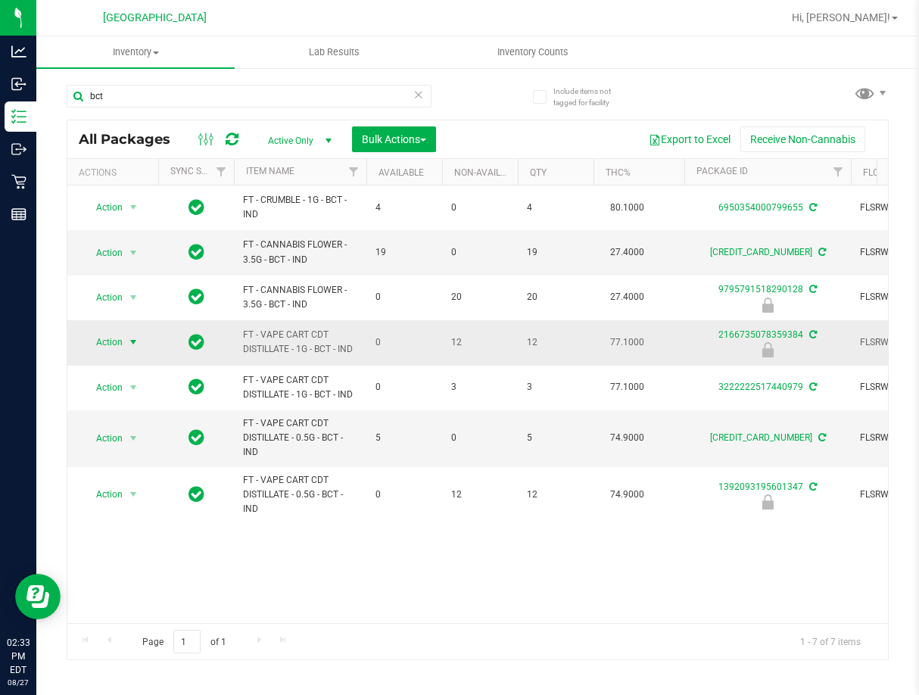
click at [131, 338] on span "select" at bounding box center [133, 342] width 12 height 12
click at [157, 511] on li "Unlock package" at bounding box center [131, 522] width 97 height 23
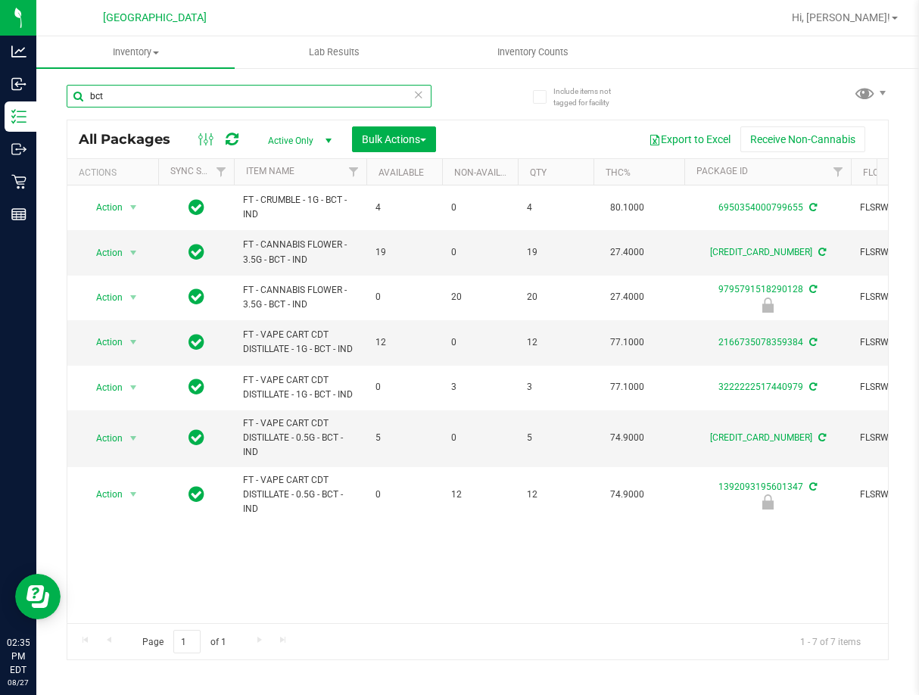
click at [230, 96] on input "bct" at bounding box center [249, 96] width 365 height 23
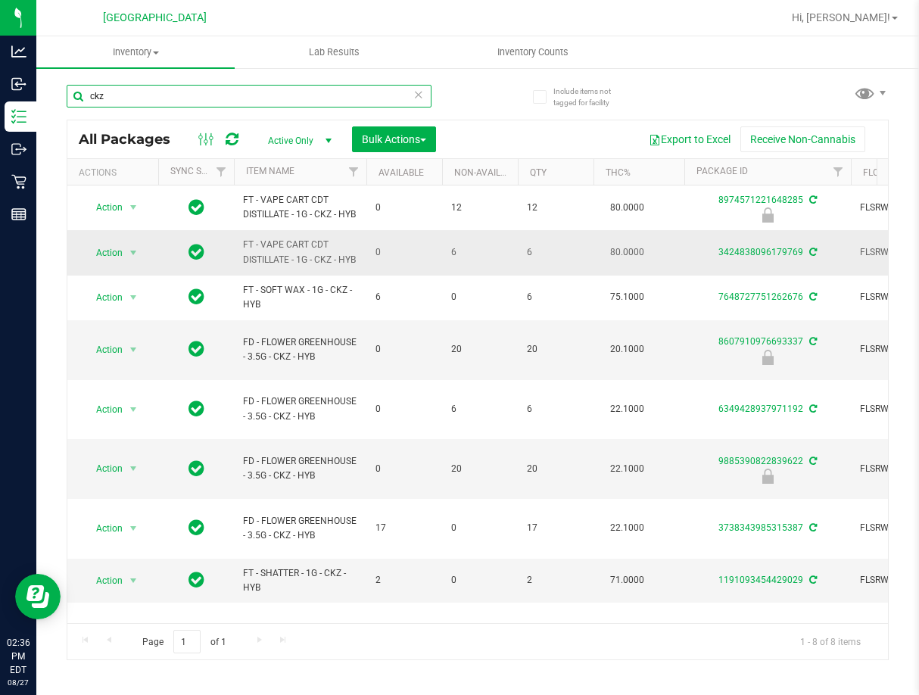
type input "ckz"
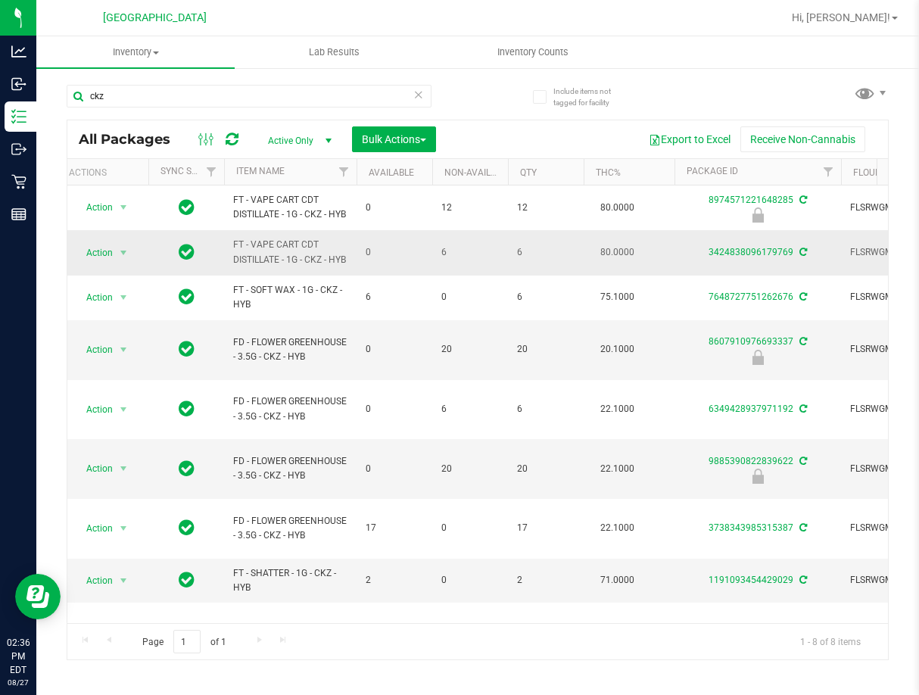
scroll to position [0, 77]
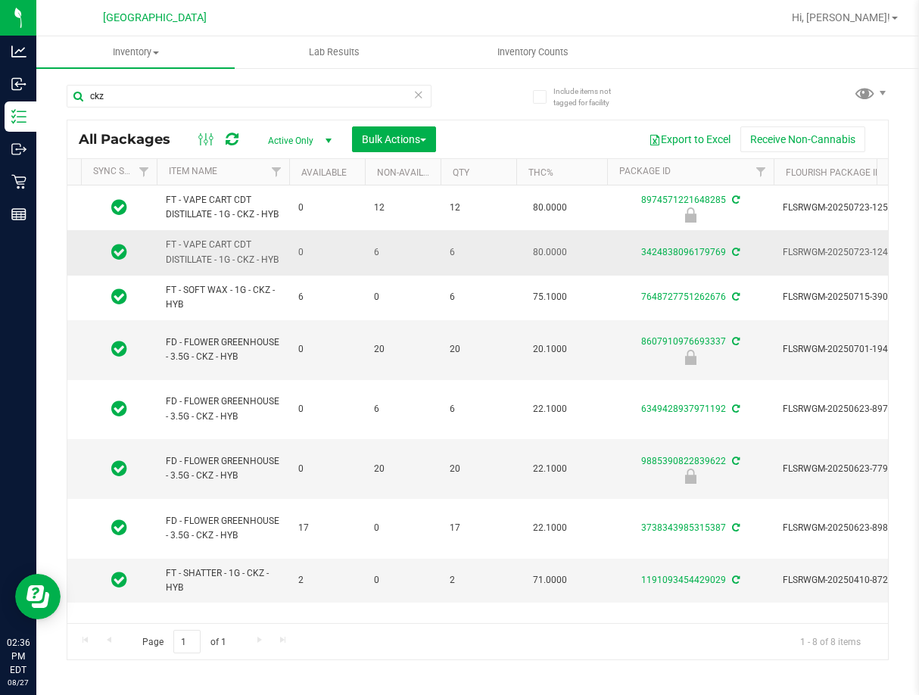
drag, startPoint x: 388, startPoint y: 288, endPoint x: 439, endPoint y: 290, distance: 50.8
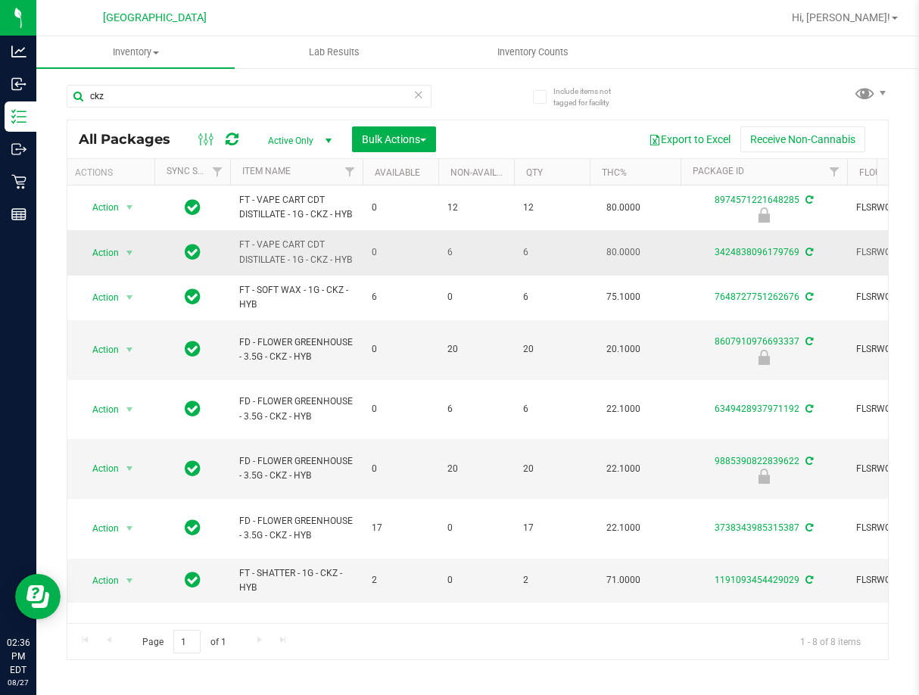
scroll to position [0, 0]
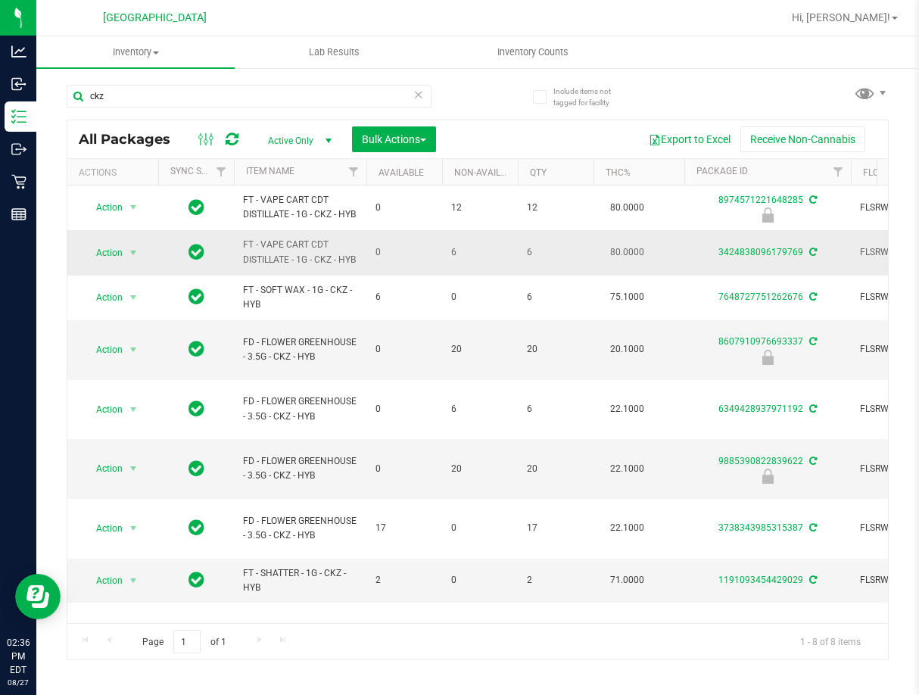
drag, startPoint x: 495, startPoint y: 266, endPoint x: 357, endPoint y: 260, distance: 137.9
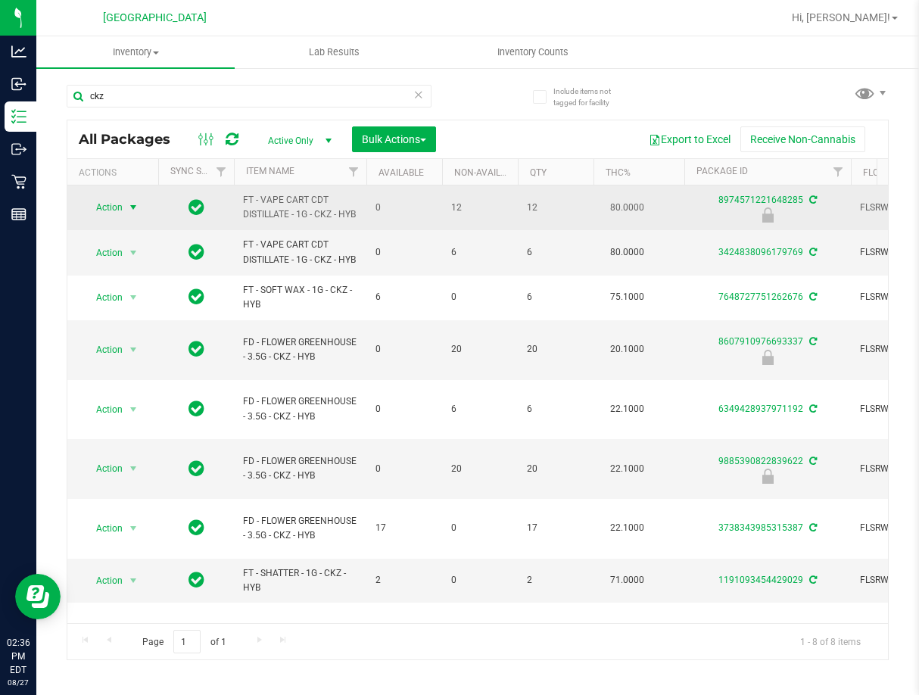
click at [135, 212] on span "select" at bounding box center [133, 207] width 12 height 12
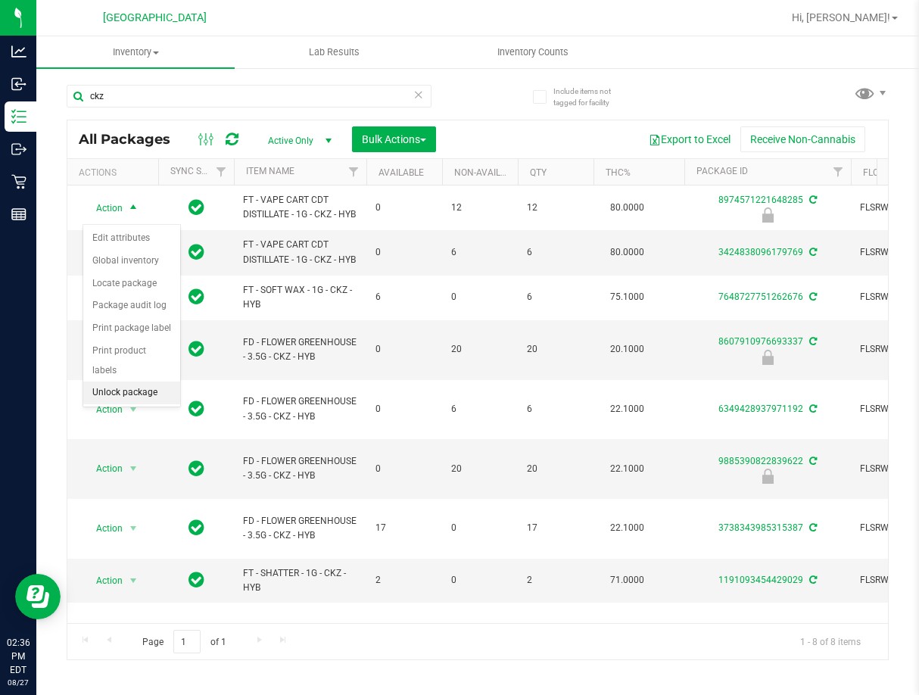
click at [151, 381] on li "Unlock package" at bounding box center [131, 392] width 97 height 23
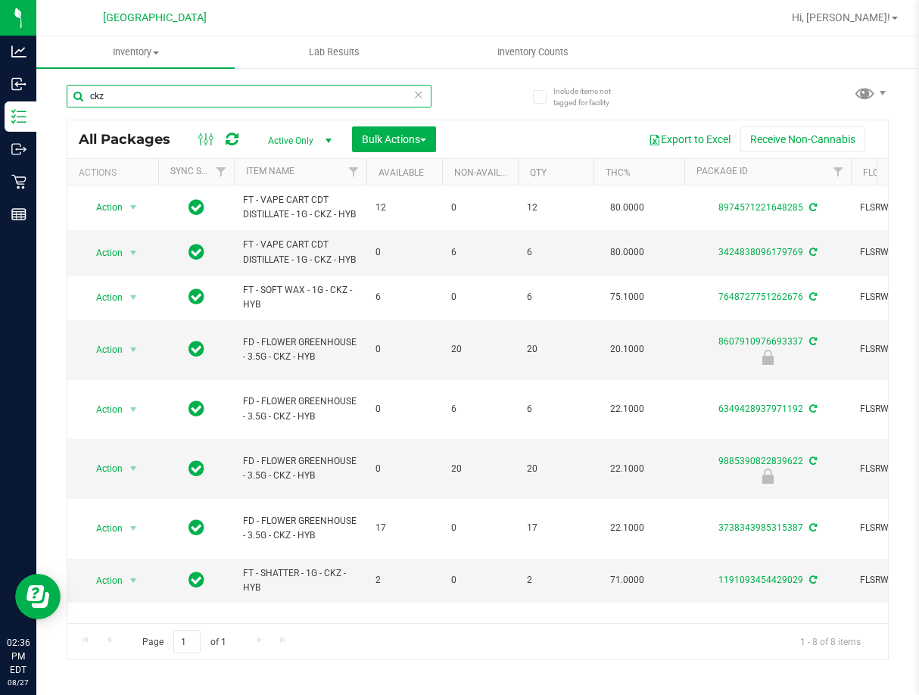
click at [167, 98] on input "ckz" at bounding box center [249, 96] width 365 height 23
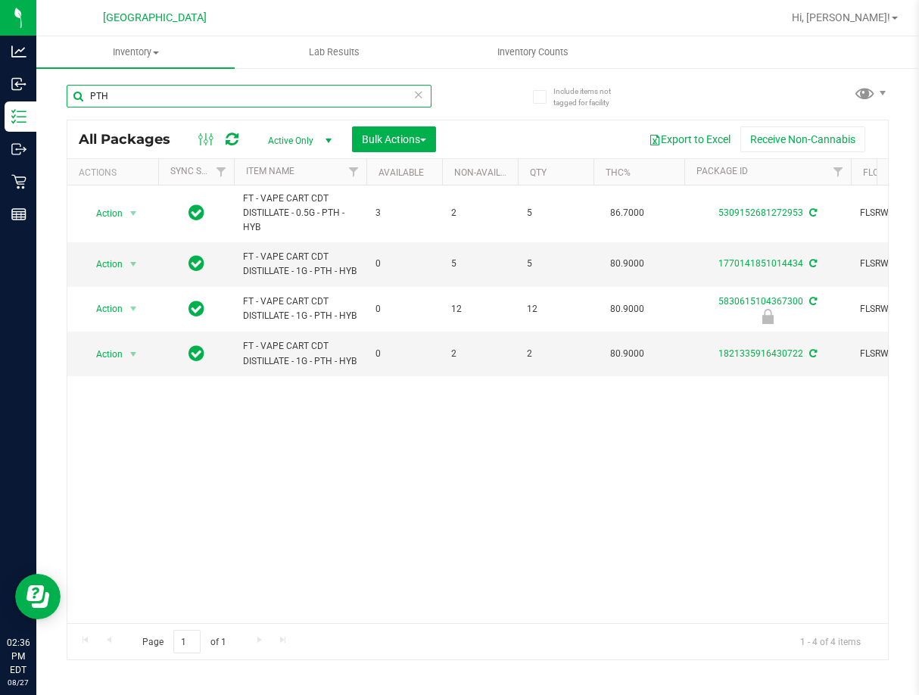
type input "PTH"
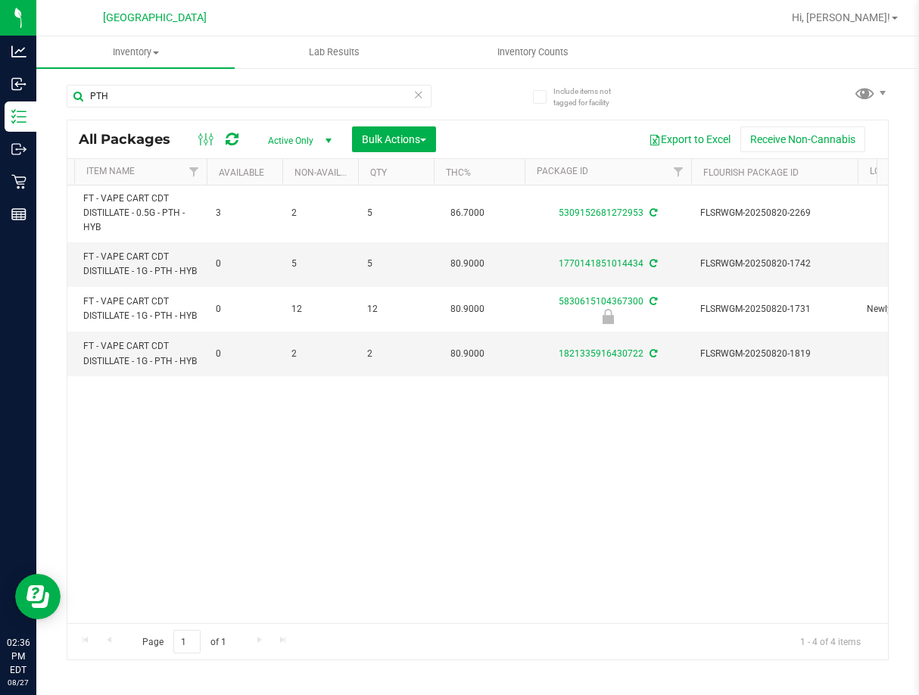
scroll to position [0, 207]
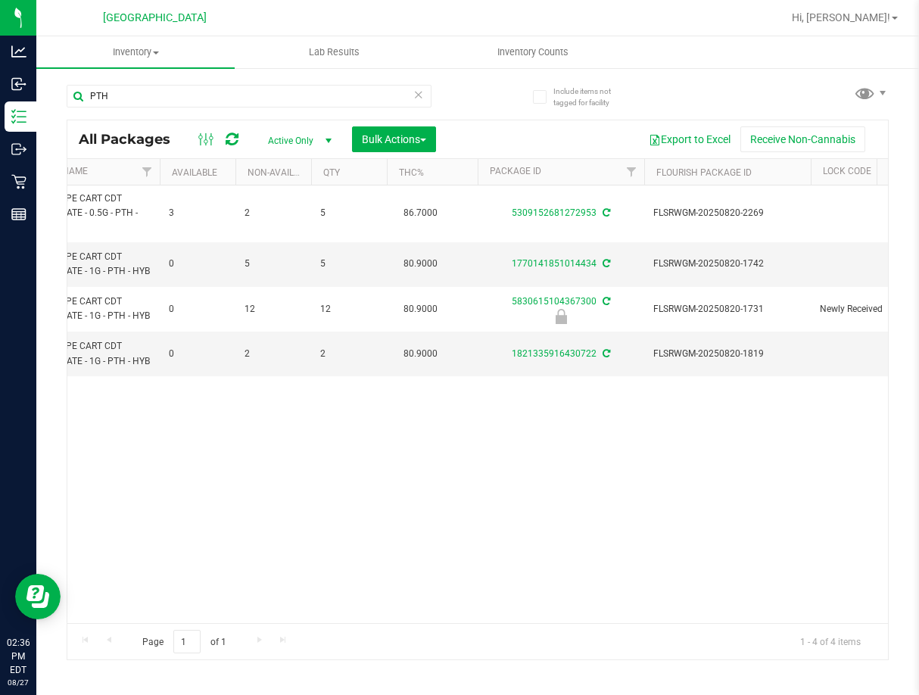
drag, startPoint x: 413, startPoint y: 468, endPoint x: 460, endPoint y: 469, distance: 47.7
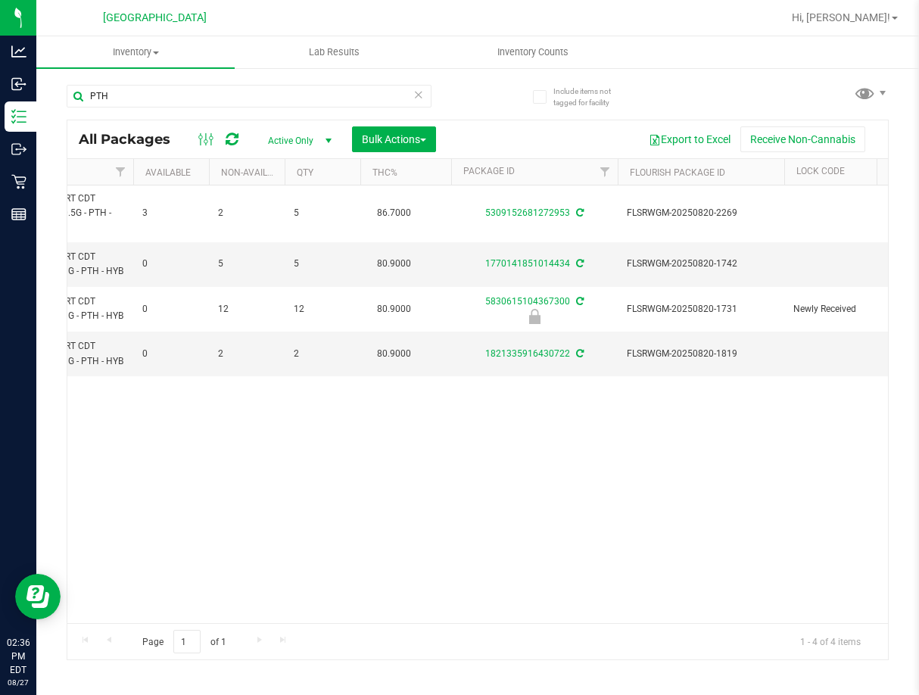
scroll to position [0, 0]
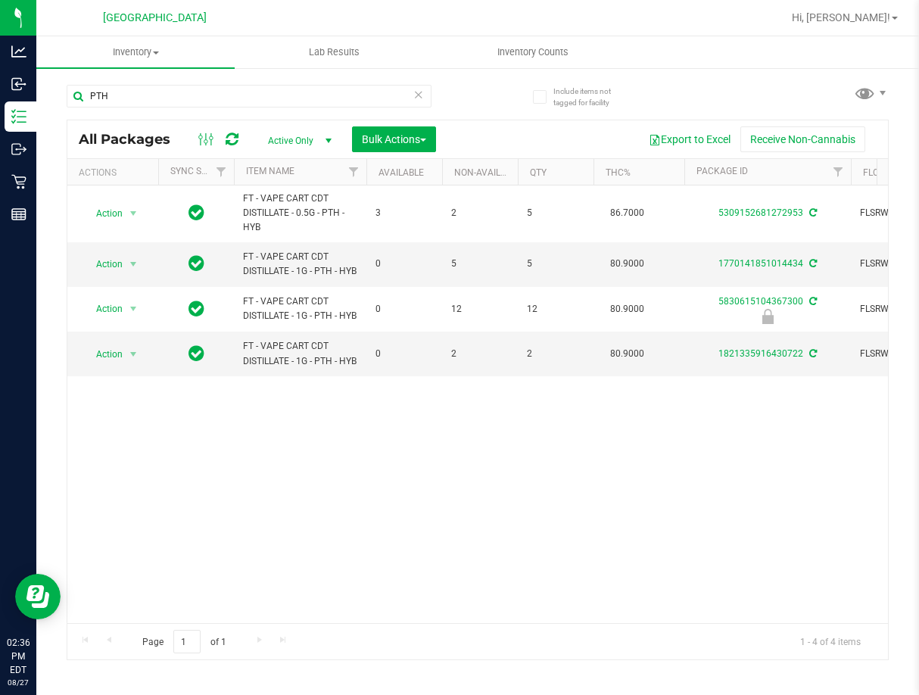
drag, startPoint x: 572, startPoint y: 446, endPoint x: 361, endPoint y: 434, distance: 211.5
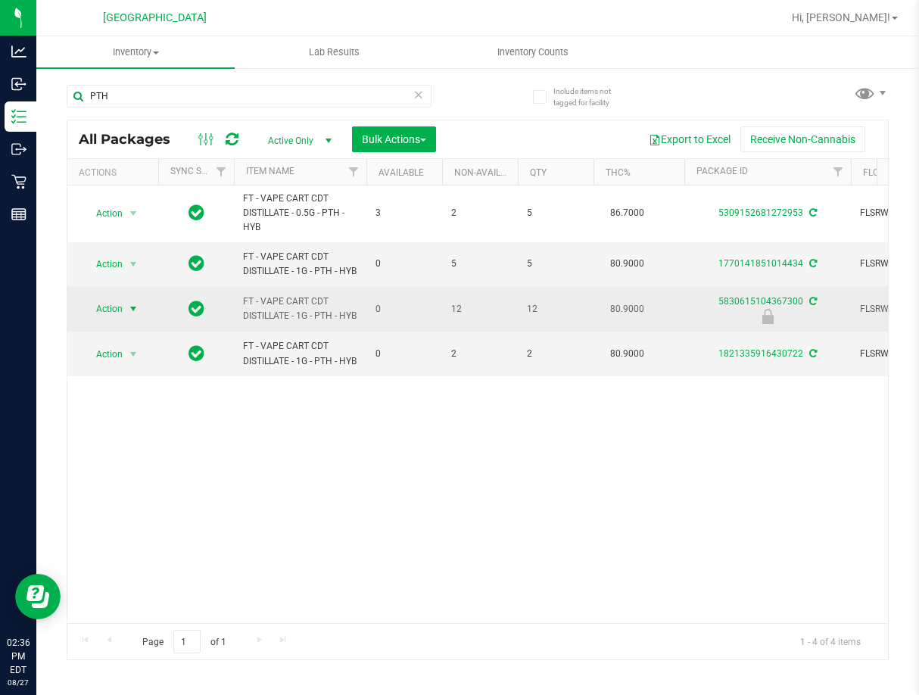
click at [134, 315] on span "select" at bounding box center [133, 309] width 12 height 12
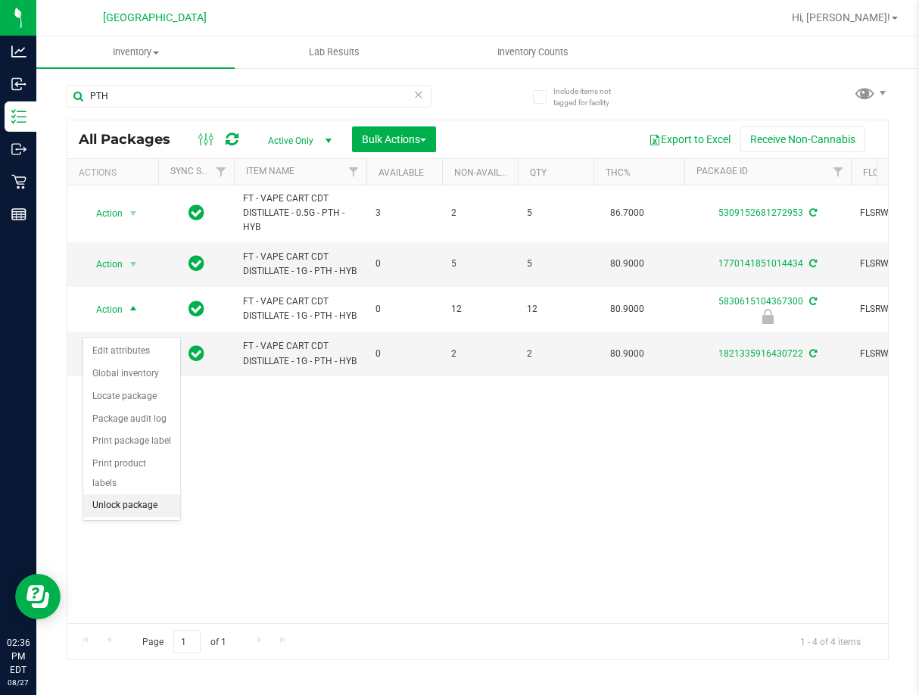
click at [146, 494] on li "Unlock package" at bounding box center [131, 505] width 97 height 23
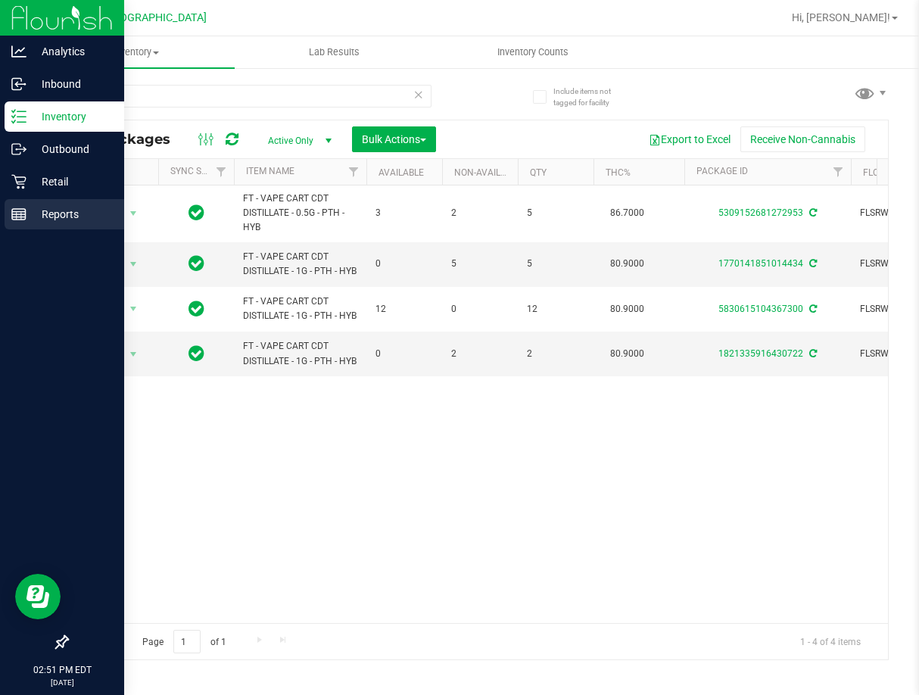
click at [35, 212] on p "Reports" at bounding box center [71, 214] width 91 height 18
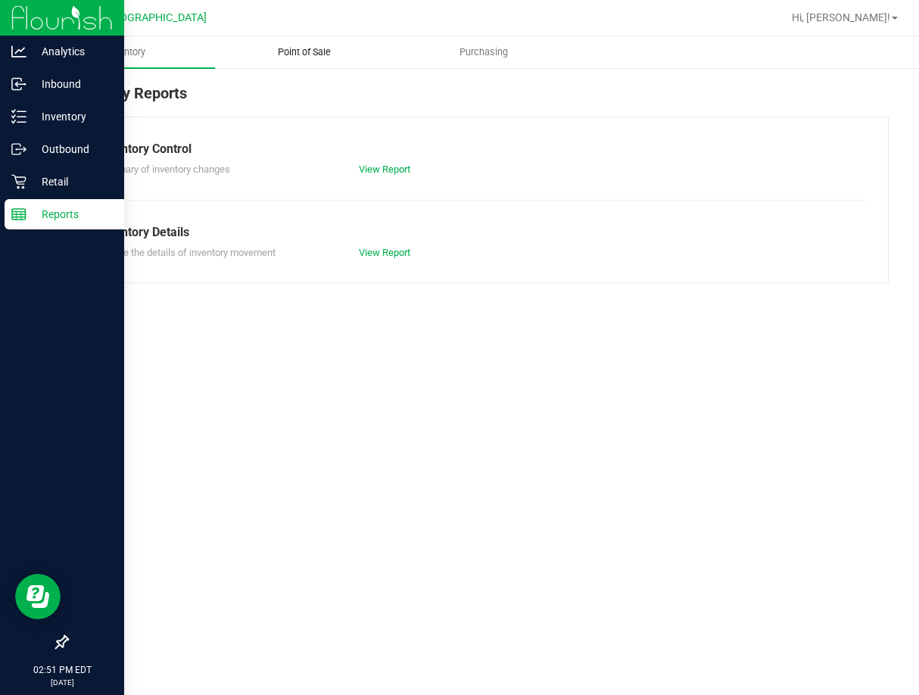
click at [323, 50] on span "Point of Sale" at bounding box center [304, 52] width 94 height 14
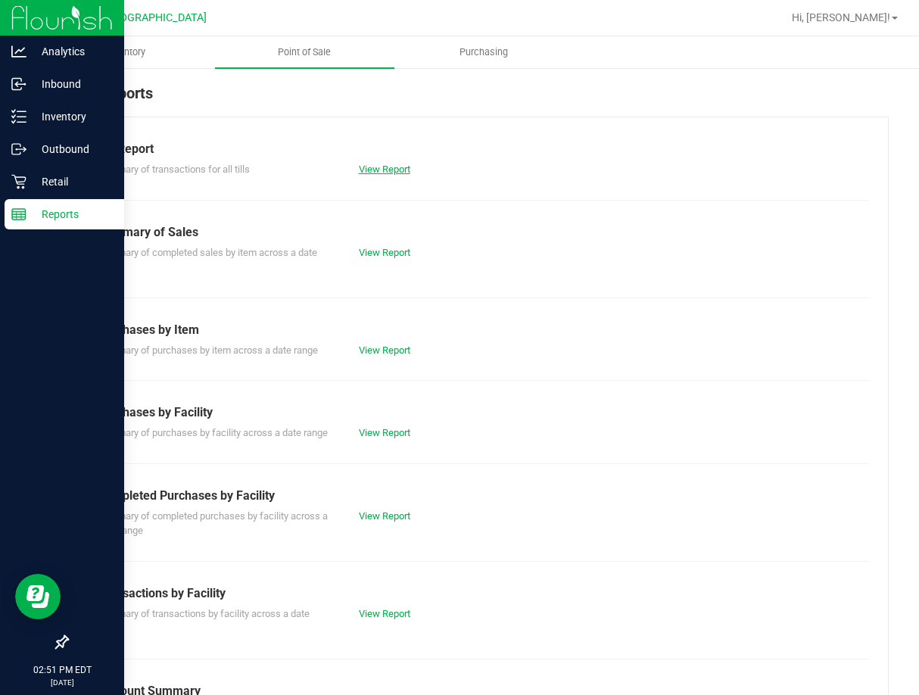
click at [381, 168] on link "View Report" at bounding box center [384, 168] width 51 height 11
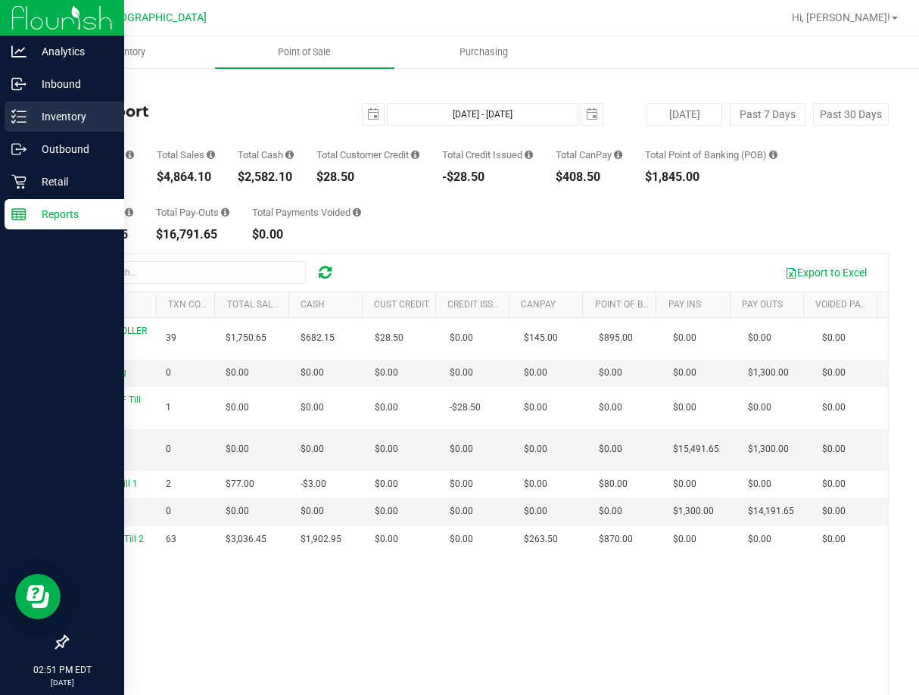
click at [60, 123] on p "Inventory" at bounding box center [71, 116] width 91 height 18
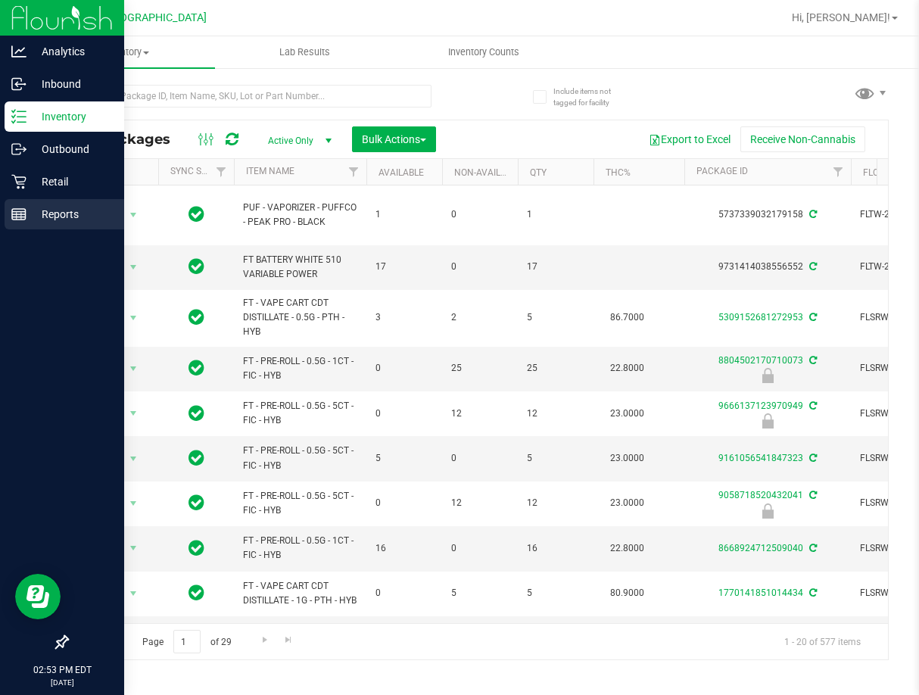
click at [24, 208] on icon at bounding box center [18, 214] width 15 height 15
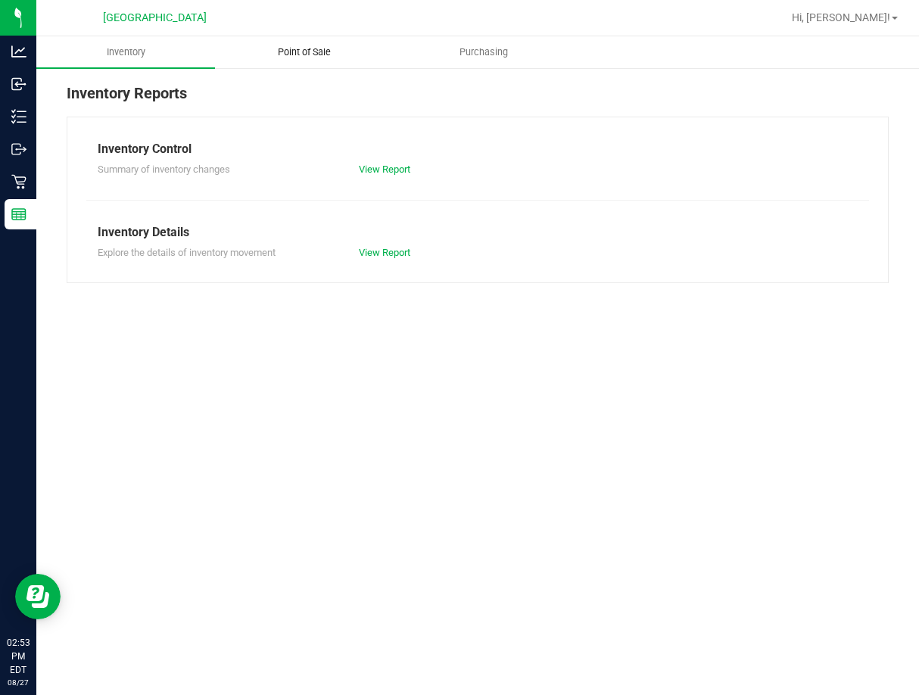
click at [297, 45] on span "Point of Sale" at bounding box center [304, 52] width 94 height 14
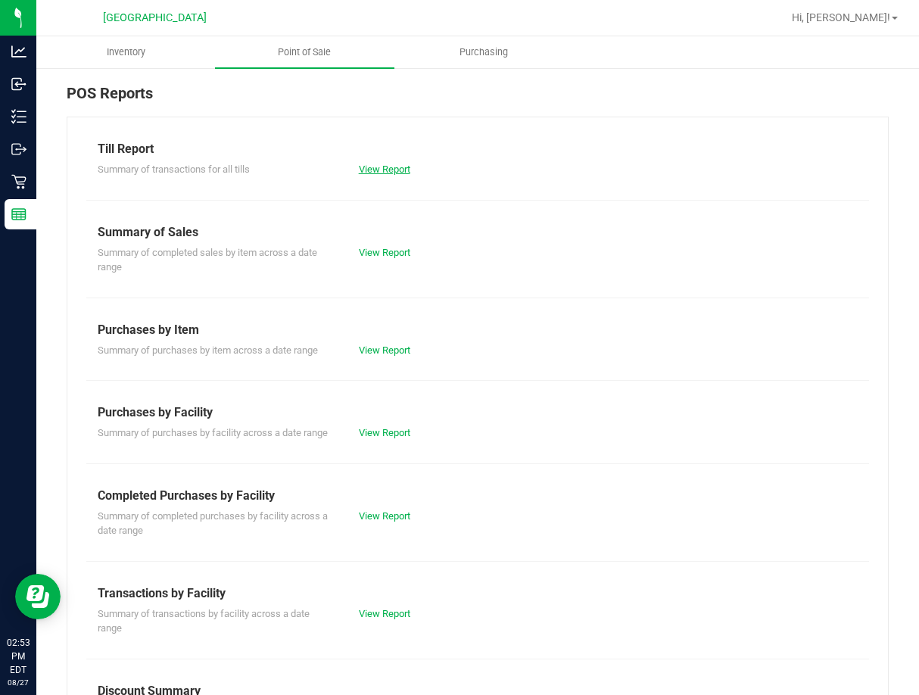
click at [363, 168] on link "View Report" at bounding box center [384, 168] width 51 height 11
